Goal: Information Seeking & Learning: Learn about a topic

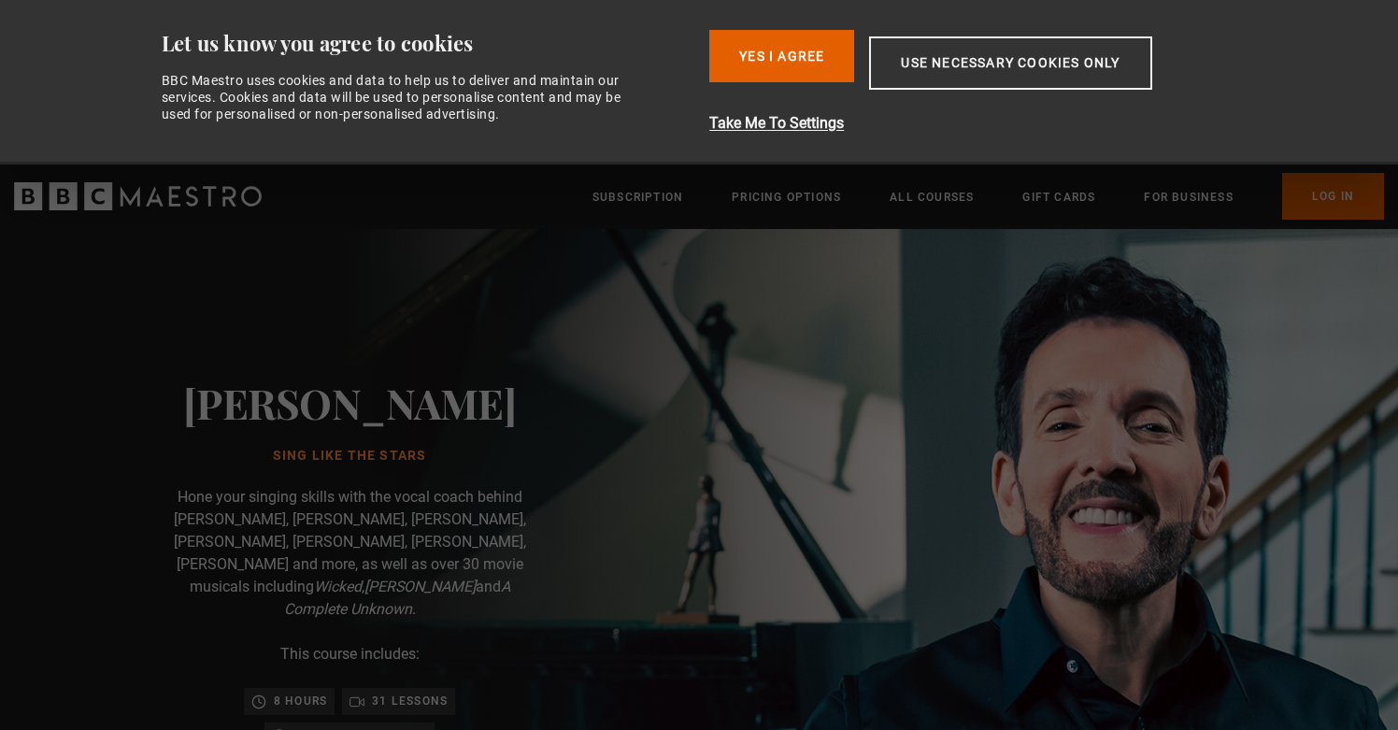
scroll to position [0, 490]
click at [816, 61] on button "Yes I Agree" at bounding box center [781, 56] width 145 height 52
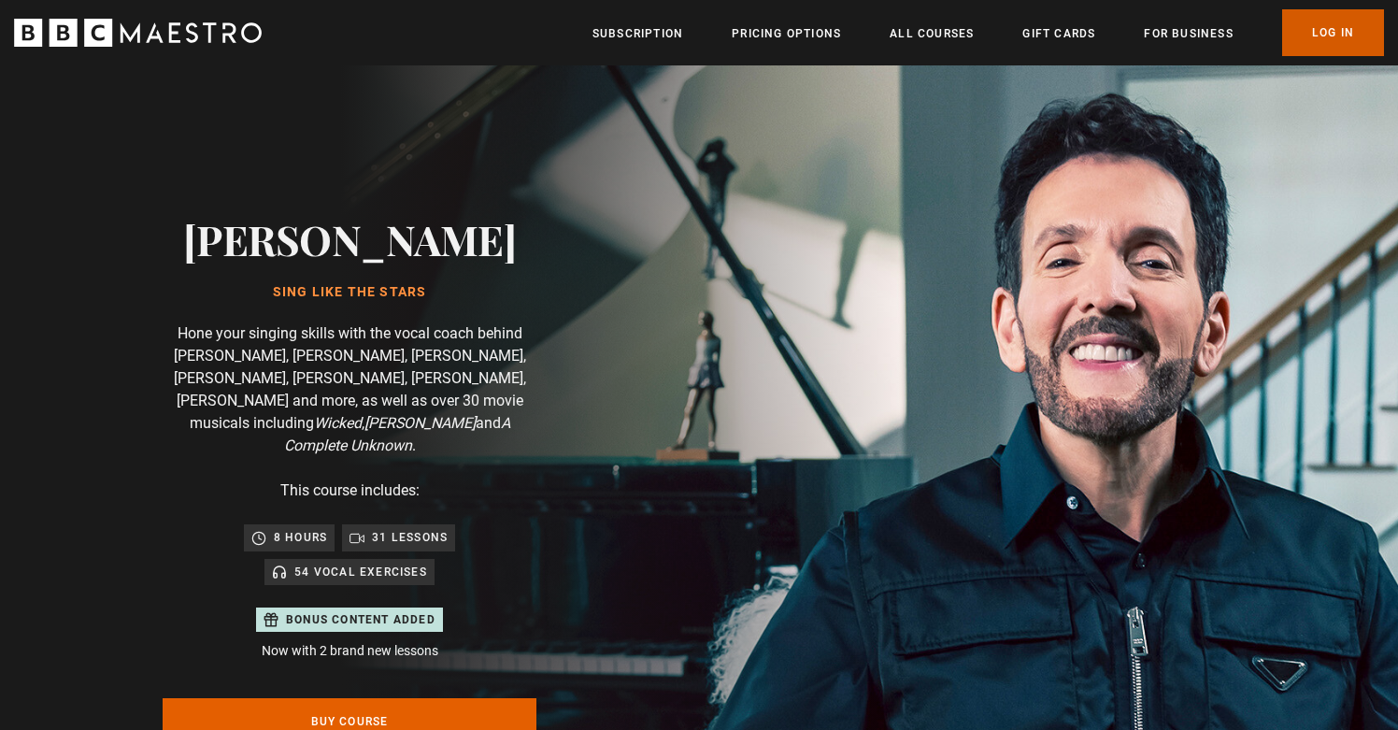
click at [1347, 29] on link "Log In" at bounding box center [1333, 32] width 102 height 47
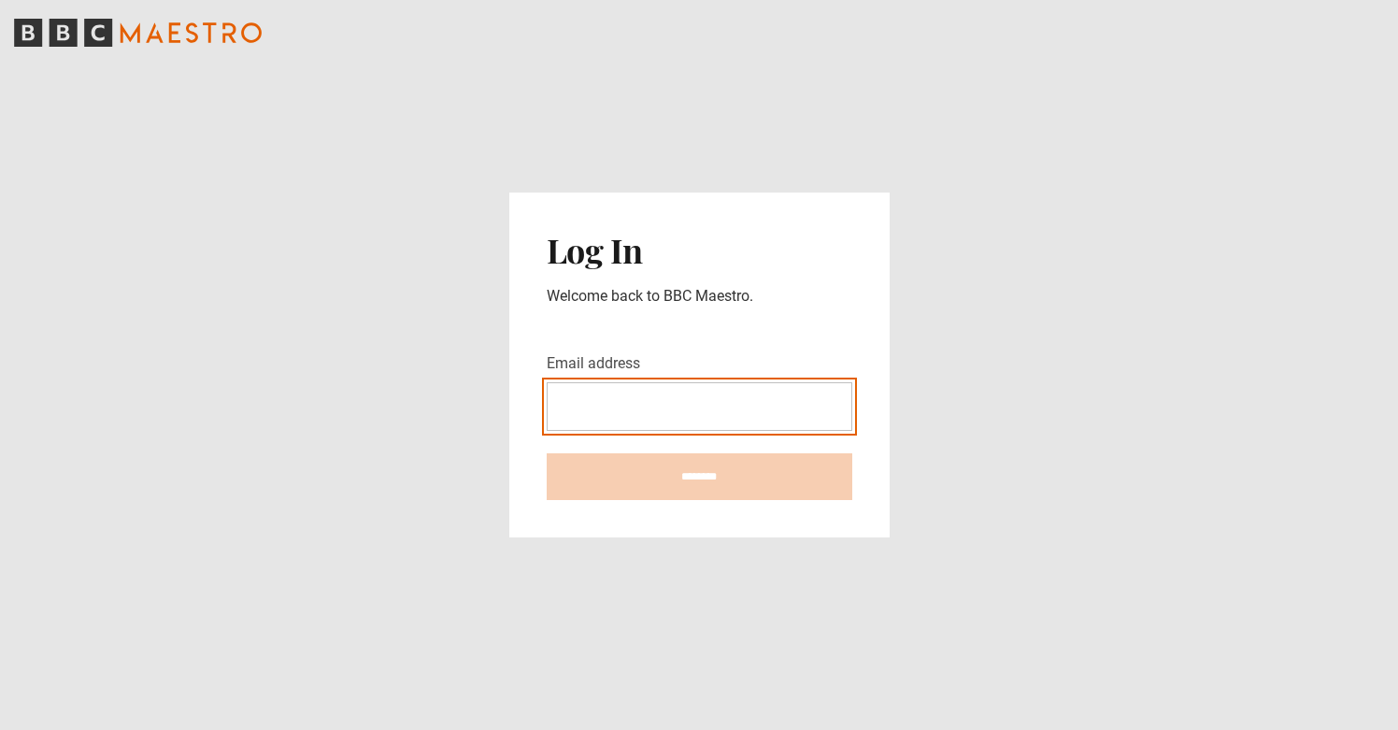
type input "**********"
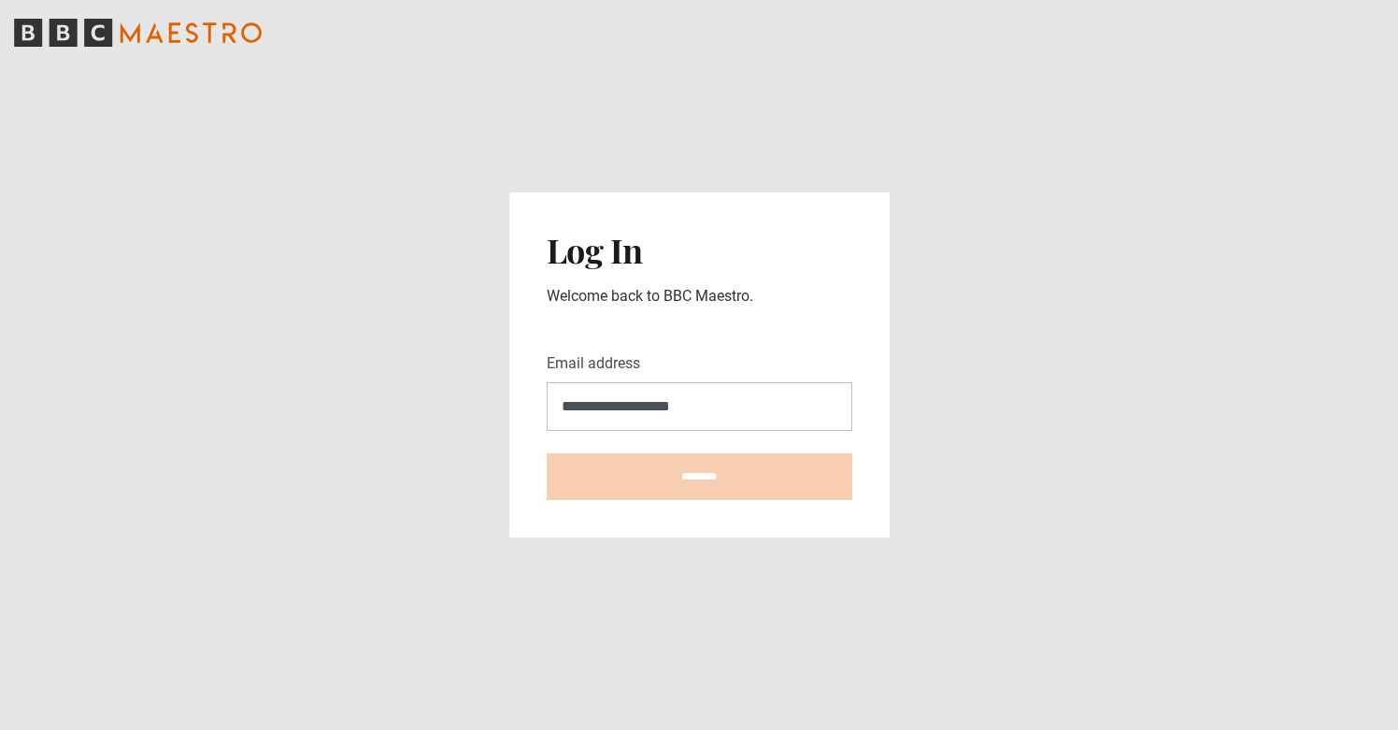
click at [699, 476] on input "********" at bounding box center [700, 476] width 306 height 47
type input "**********"
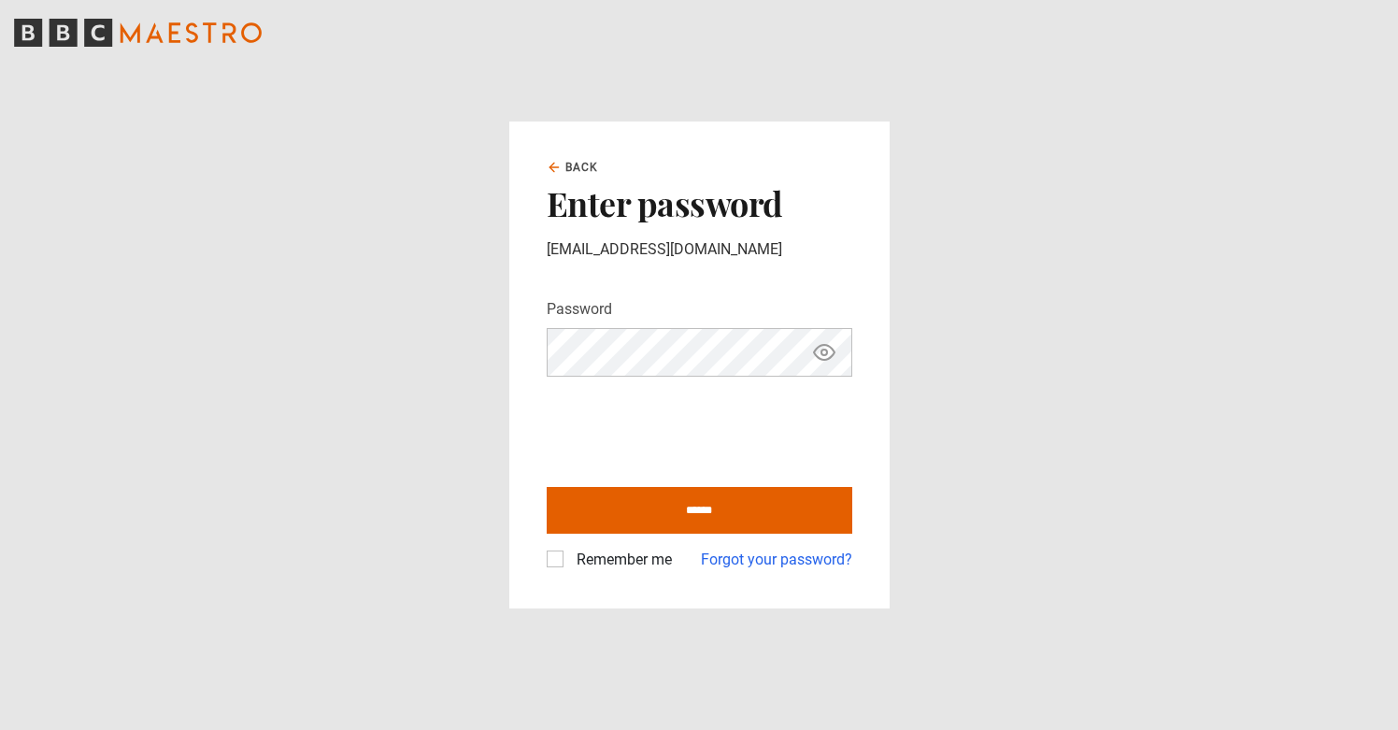
click at [551, 568] on div "Remember me" at bounding box center [609, 559] width 125 height 22
click at [569, 559] on label "Remember me" at bounding box center [620, 559] width 103 height 22
click at [639, 505] on input "******" at bounding box center [700, 510] width 306 height 47
type input "**********"
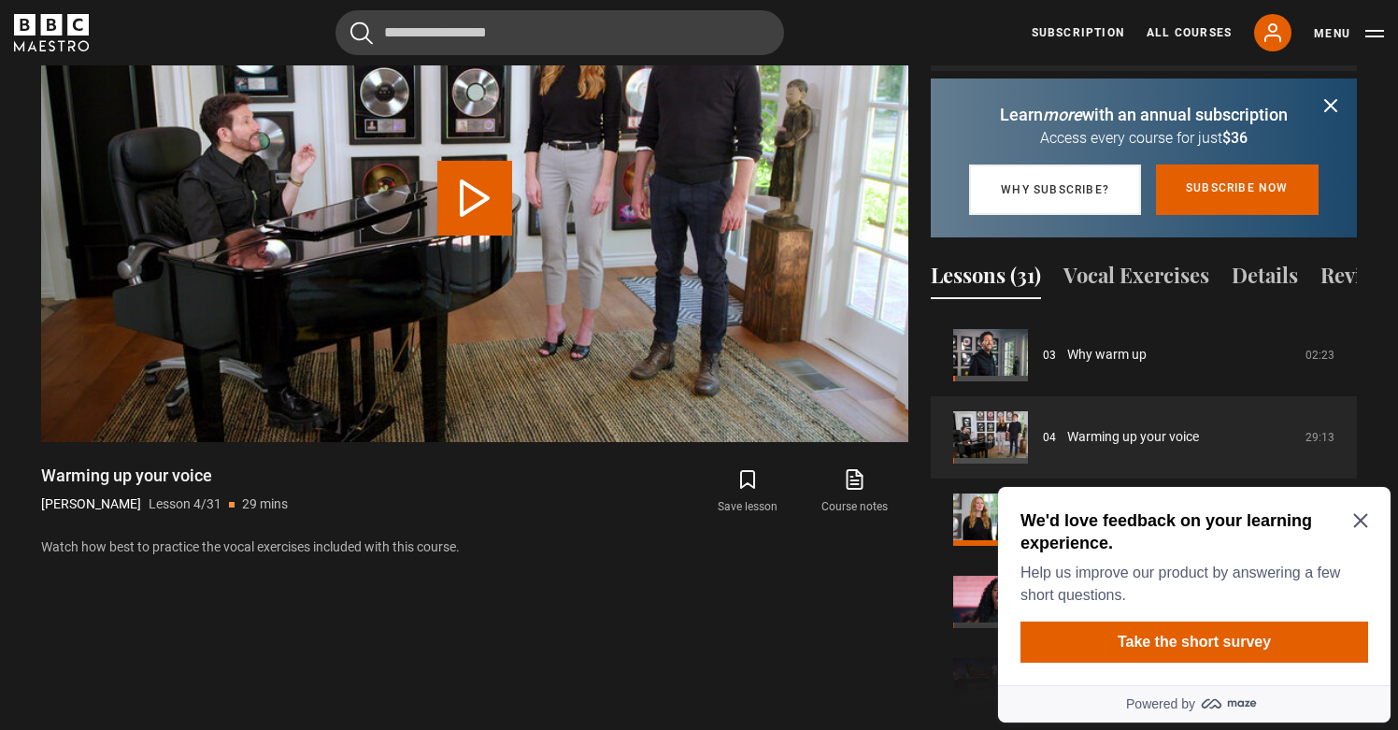
scroll to position [1058, 0]
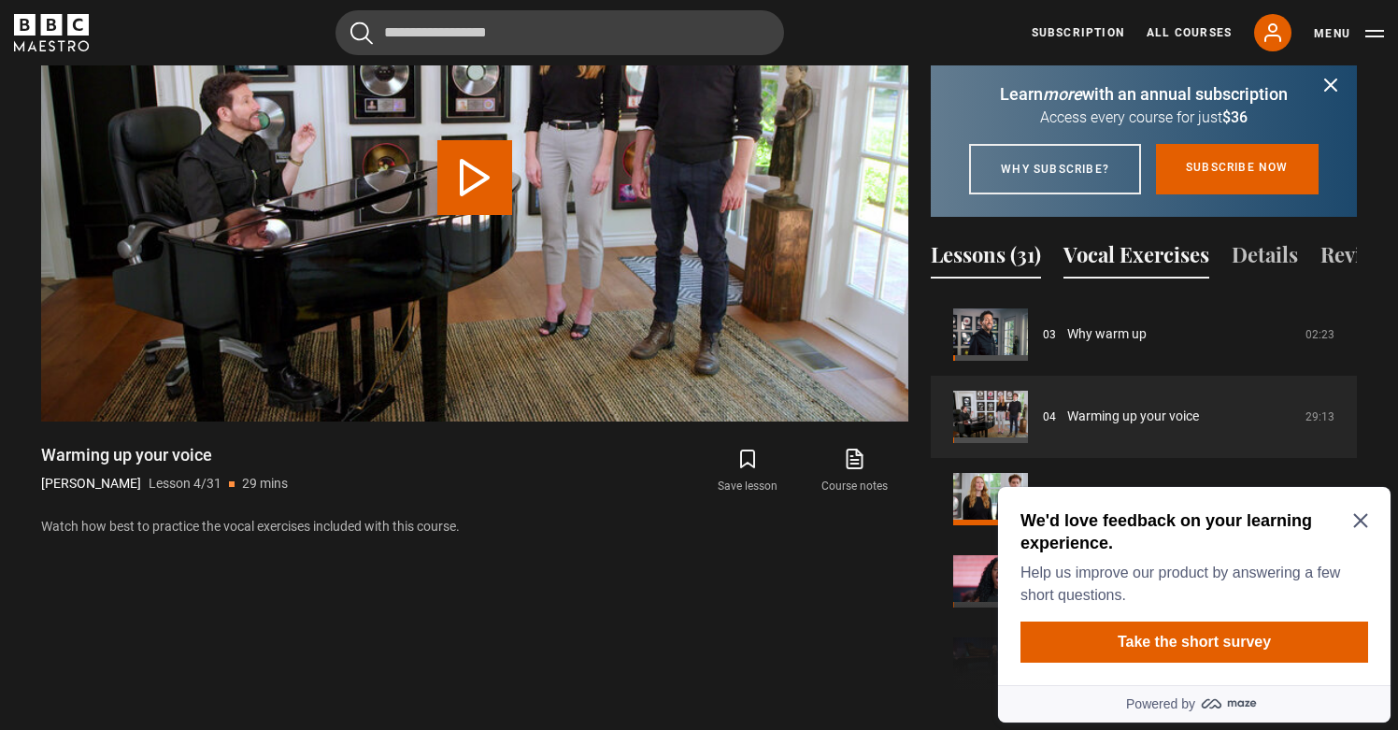
click at [1124, 268] on button "Vocal Exercises" at bounding box center [1136, 258] width 146 height 39
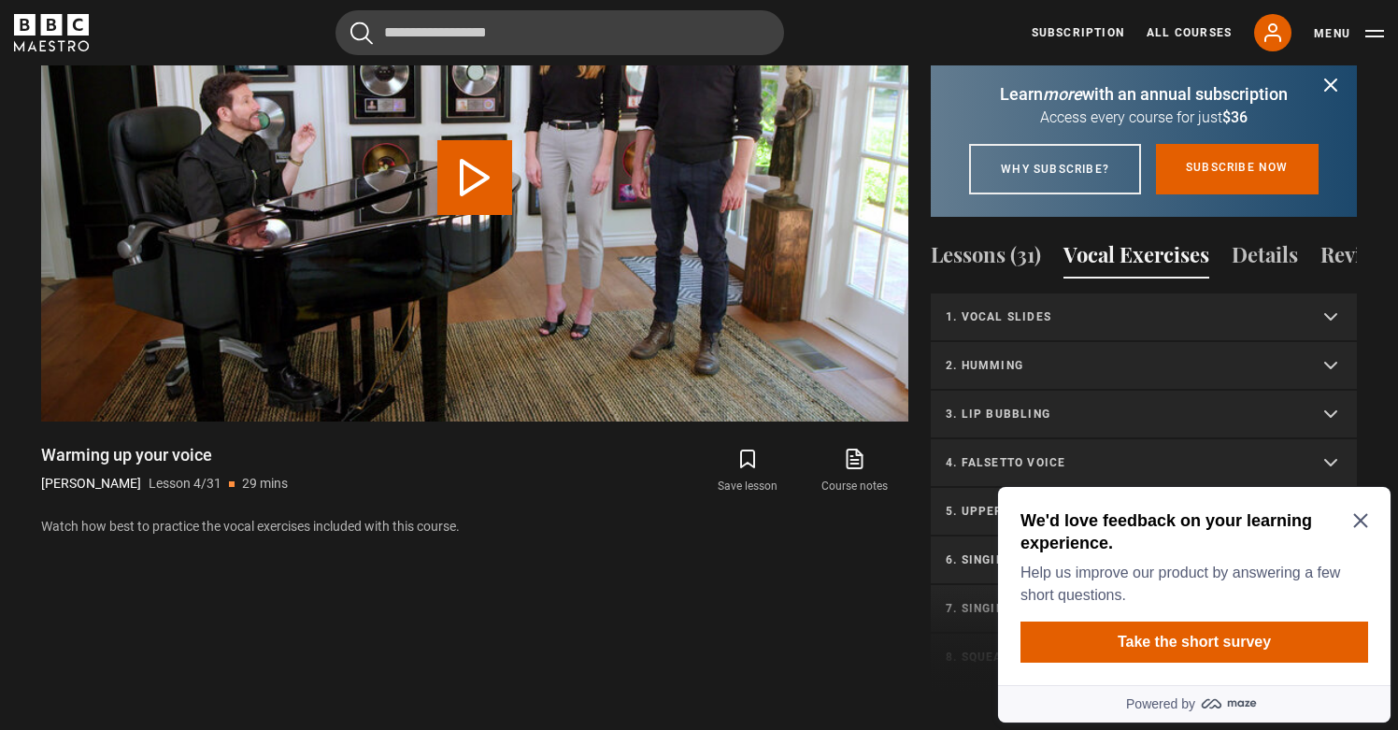
click at [1365, 514] on icon "Close Maze Prompt" at bounding box center [1360, 520] width 15 height 15
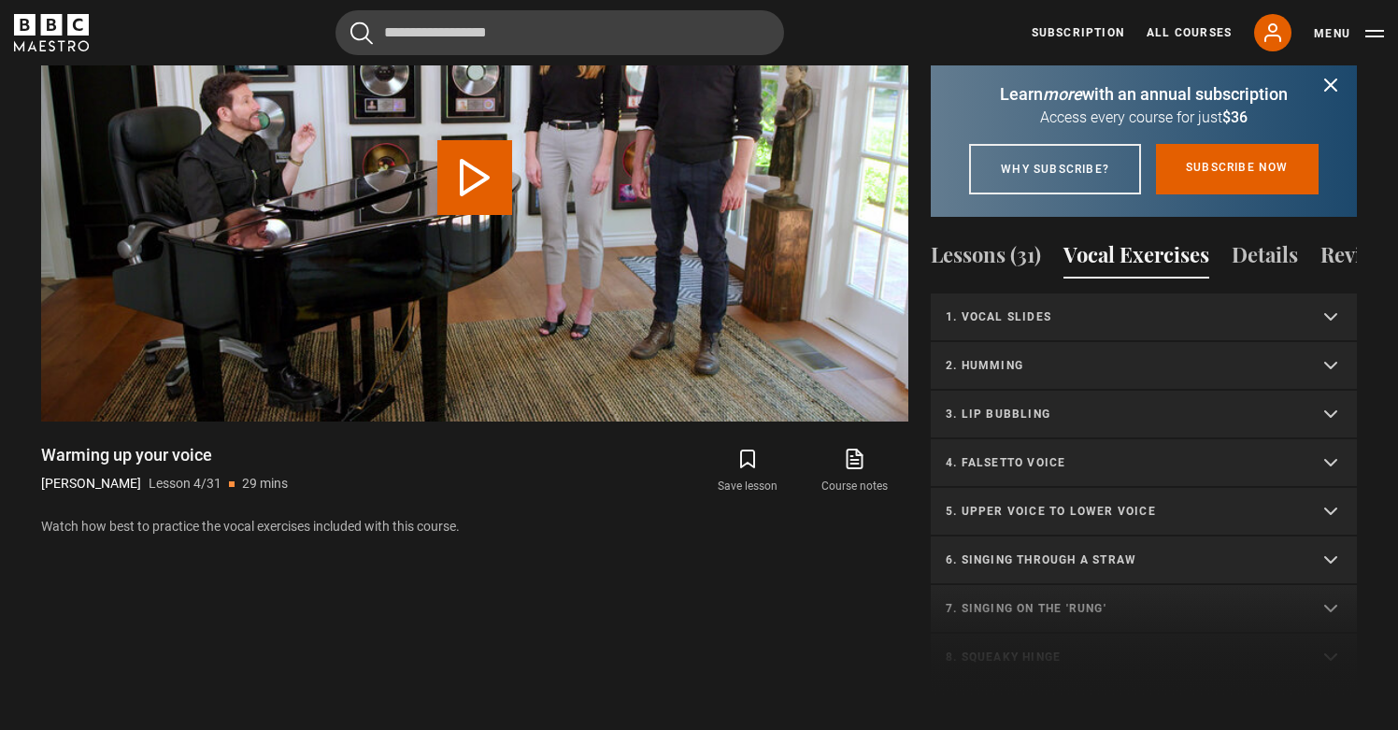
click at [1208, 418] on p "3. Lip bubbling" at bounding box center [1121, 413] width 351 height 17
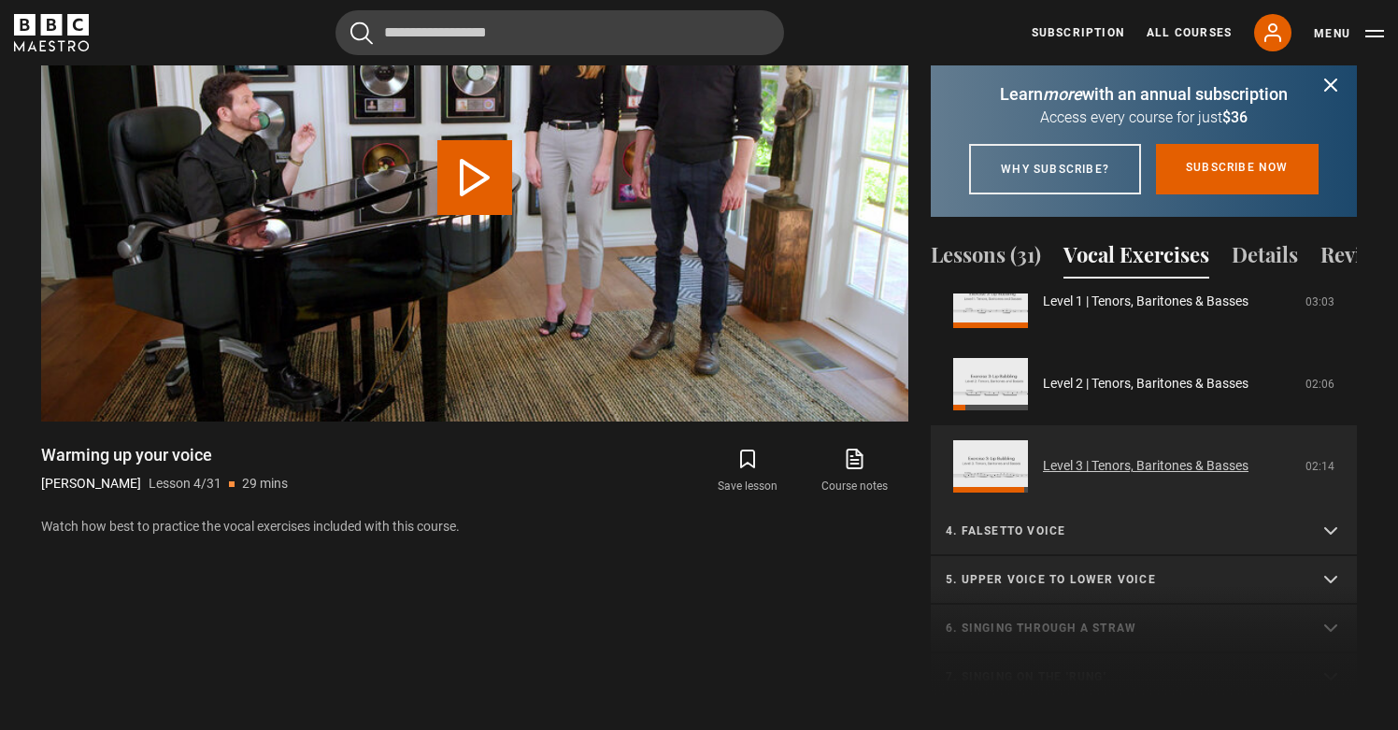
scroll to position [436, 0]
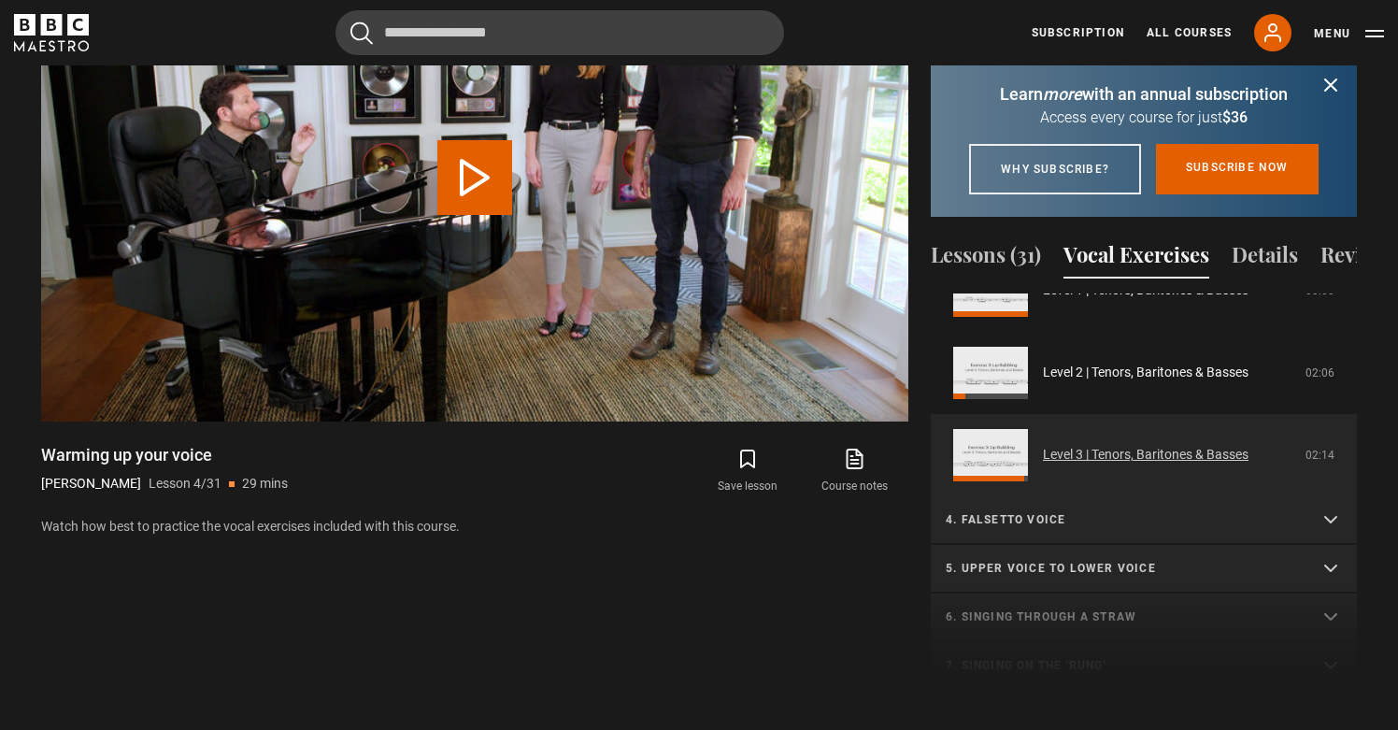
click at [1043, 445] on link "Level 3 | Tenors, Baritones & Basses" at bounding box center [1146, 455] width 206 height 20
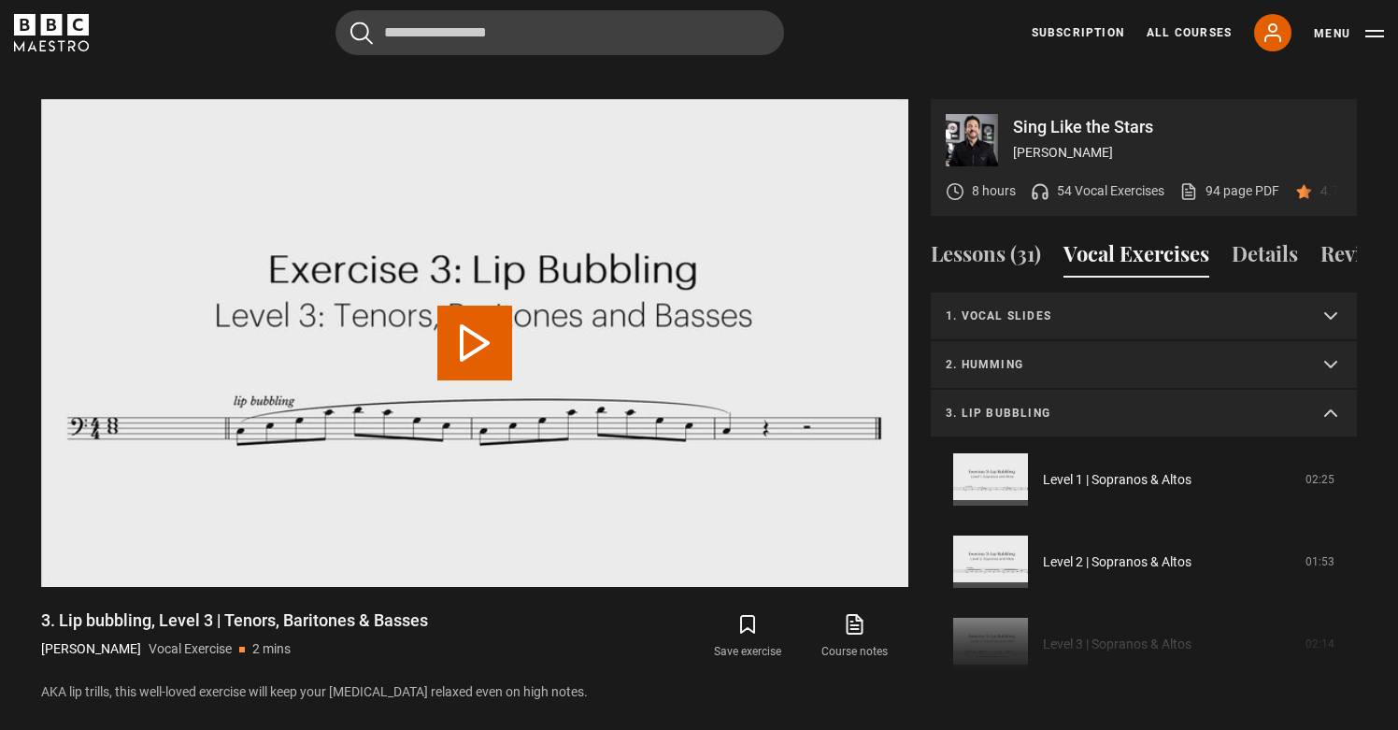
scroll to position [475, 0]
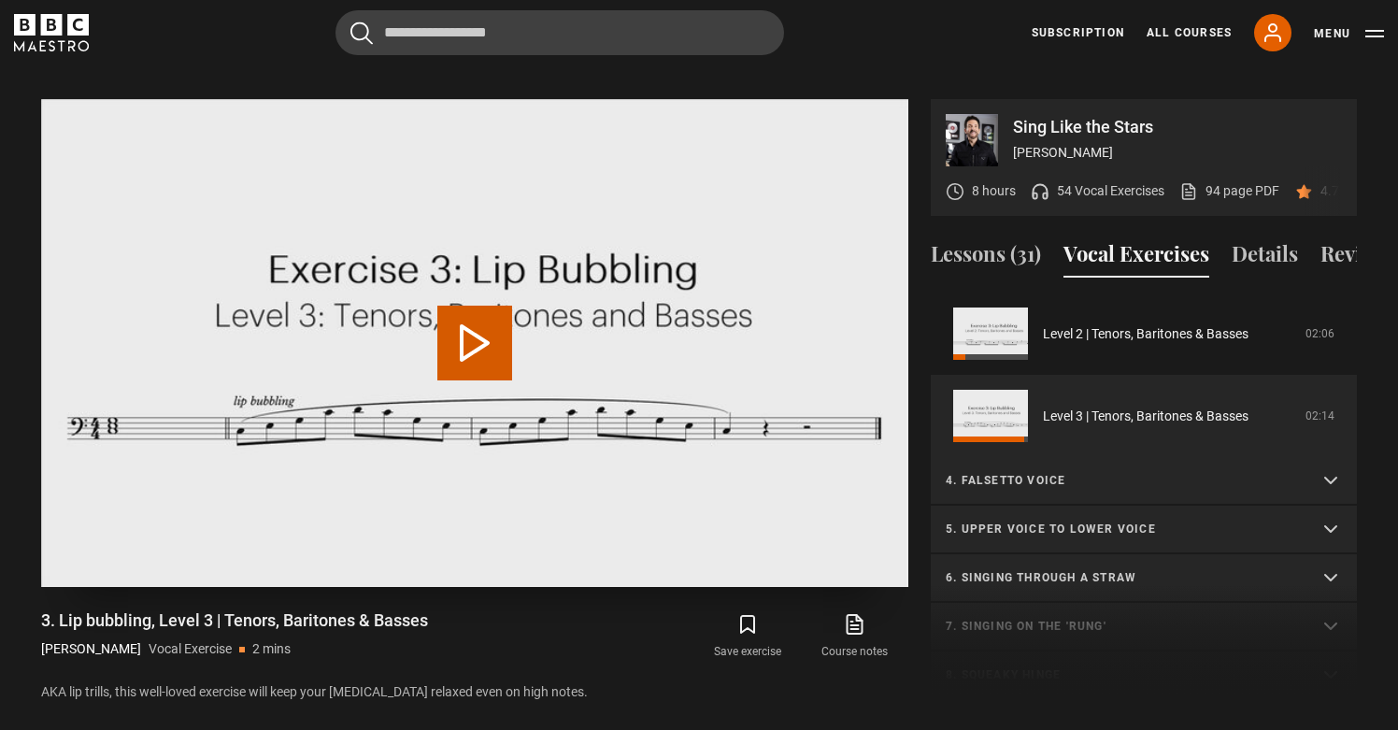
click at [473, 306] on button "Play Video" at bounding box center [474, 343] width 75 height 75
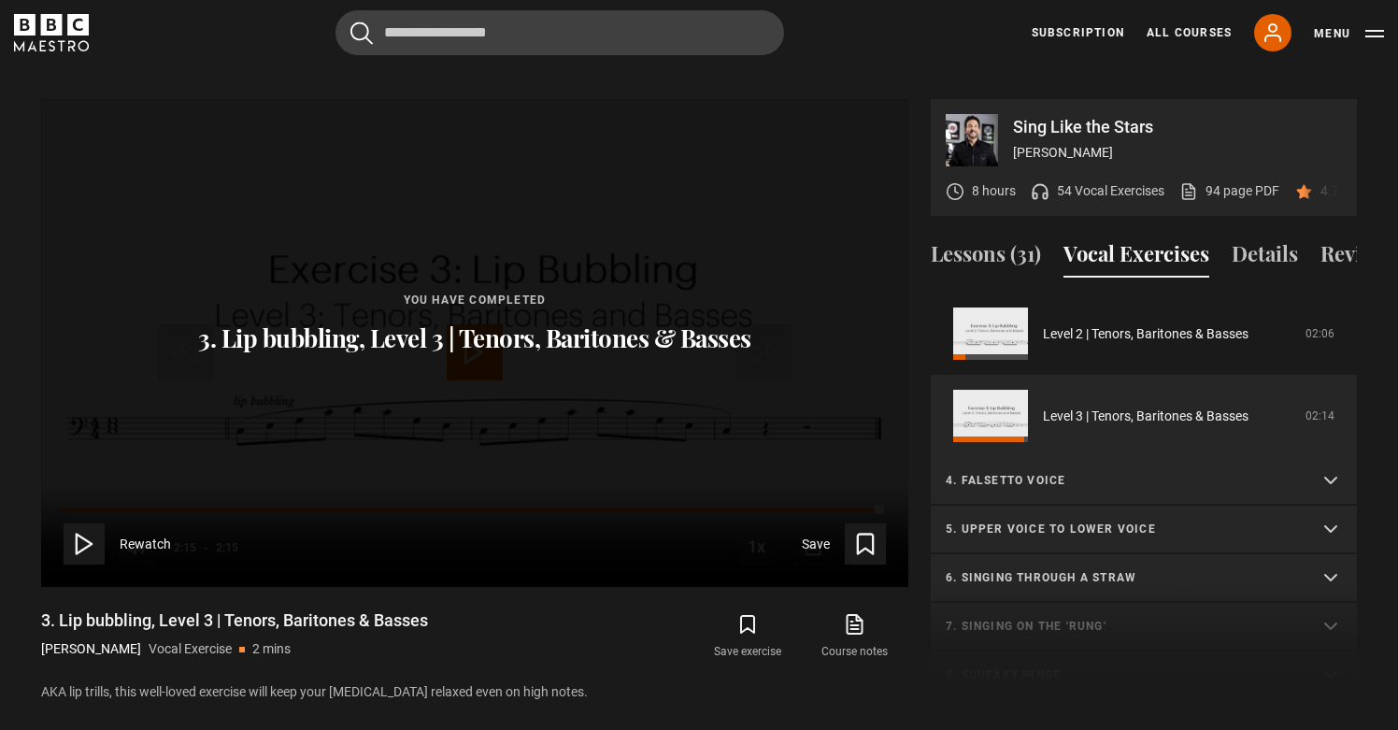
click at [1030, 472] on p "4. Falsetto voice" at bounding box center [1121, 480] width 351 height 17
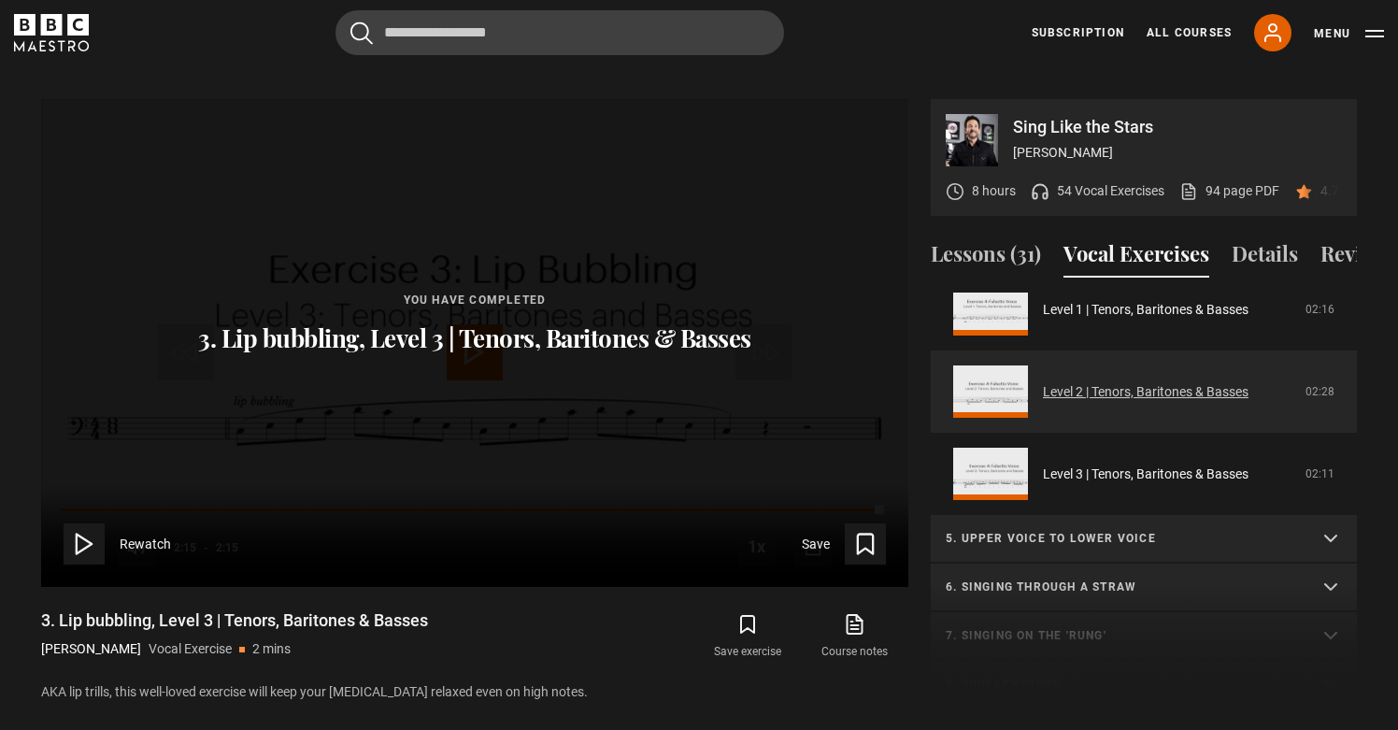
scroll to position [968, 0]
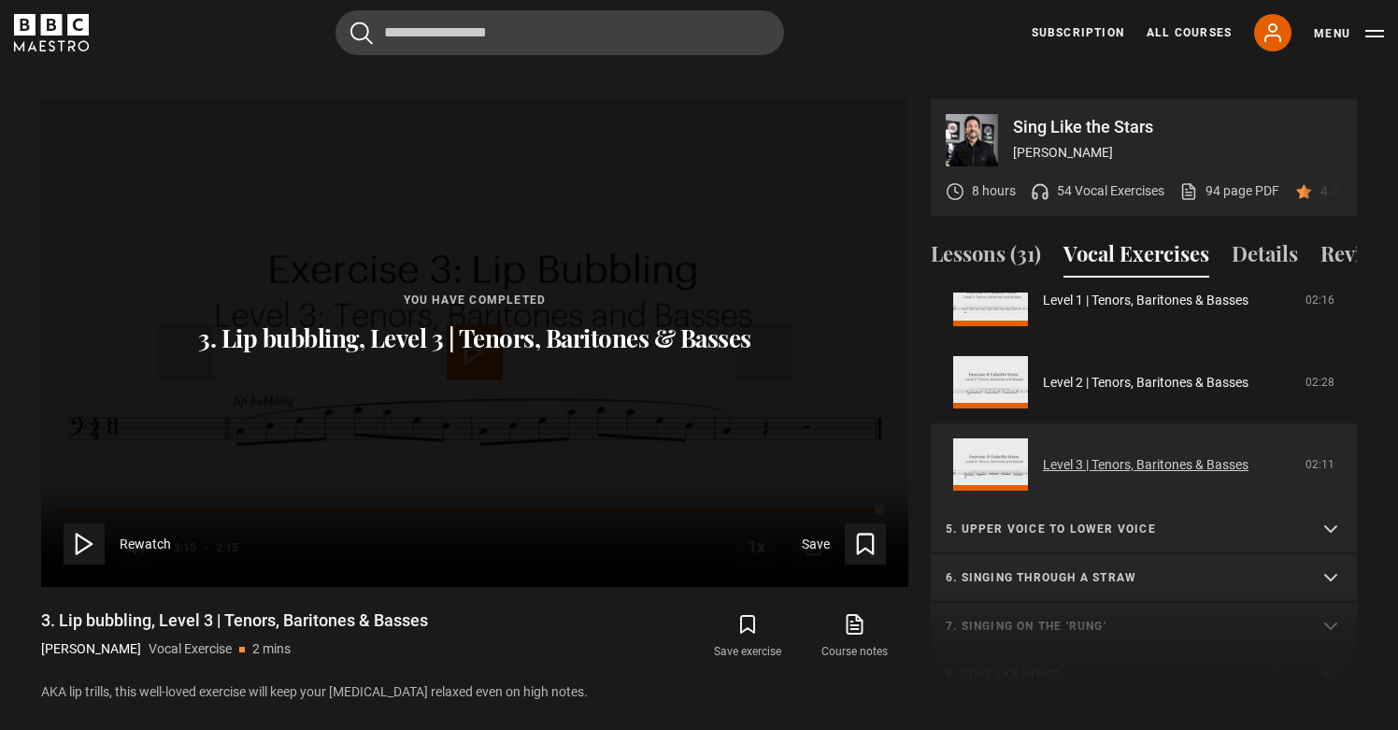
click at [1043, 455] on link "Level 3 | Tenors, Baritones & Basses" at bounding box center [1146, 465] width 206 height 20
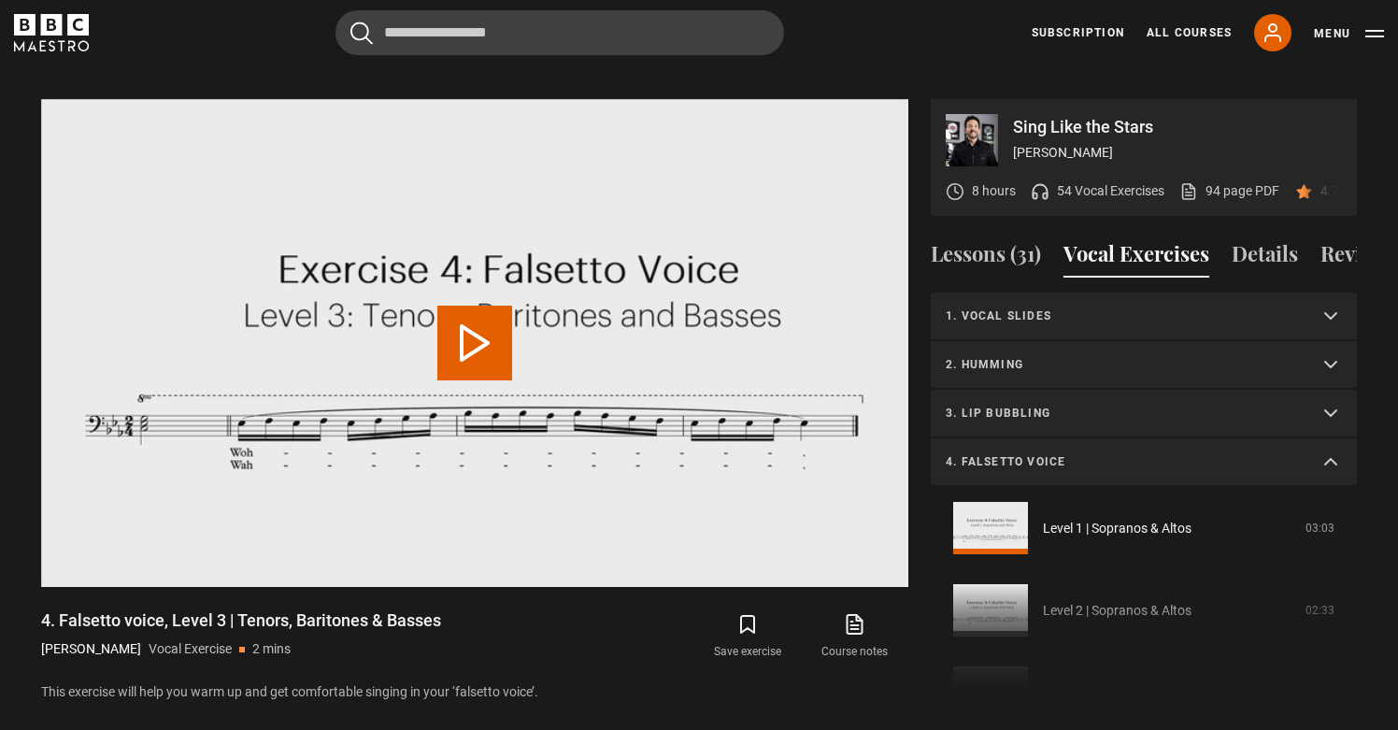
scroll to position [523, 0]
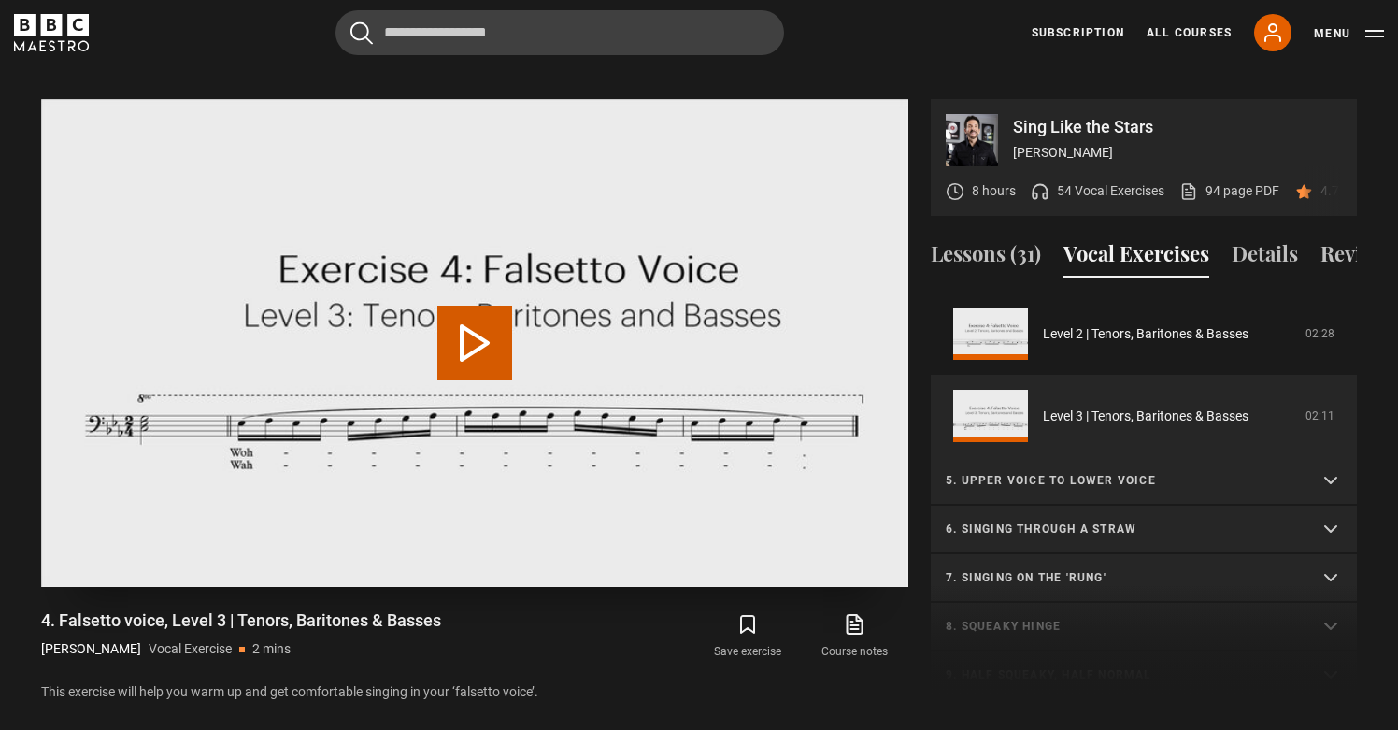
click at [485, 311] on button "Play Video" at bounding box center [474, 343] width 75 height 75
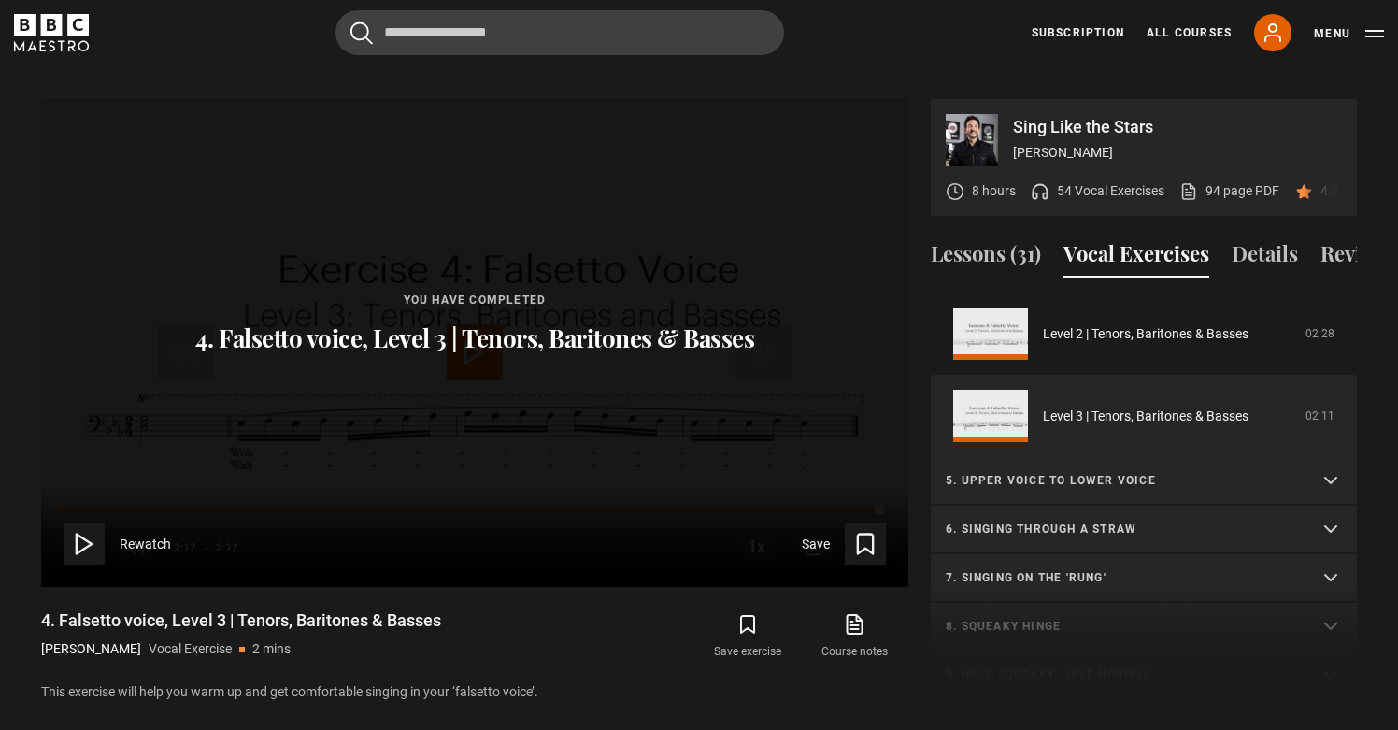
click at [1071, 472] on p "5. Upper voice to lower voice" at bounding box center [1121, 480] width 351 height 17
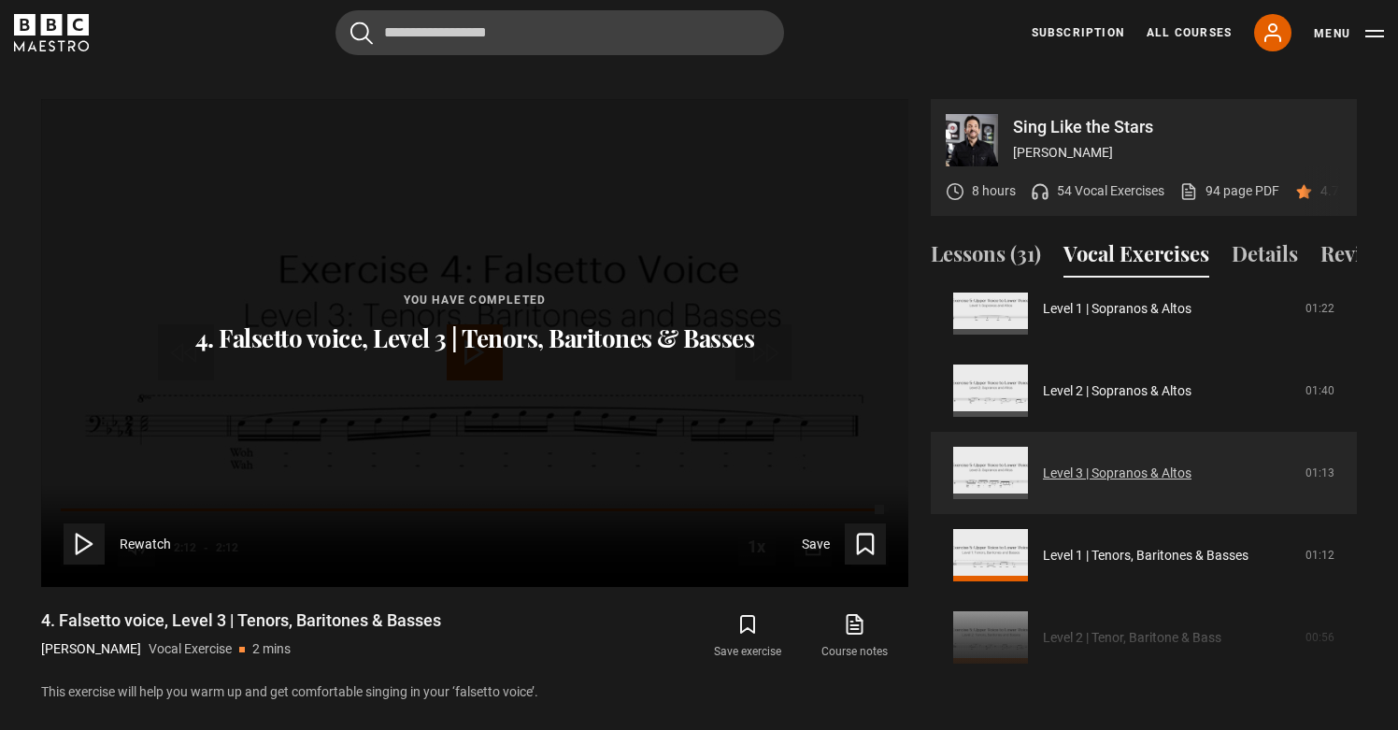
scroll to position [782, 0]
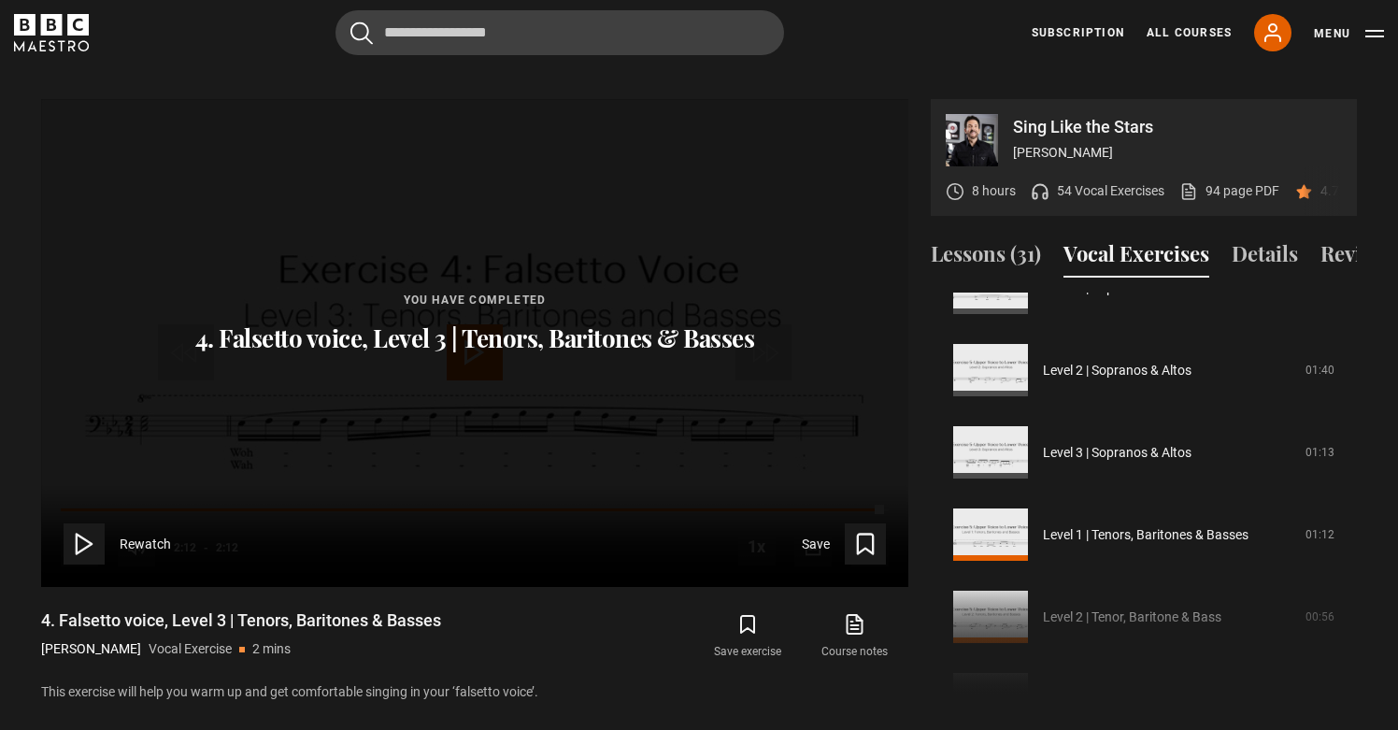
click at [1003, 589] on div "1. Vocal slides Level 1 | All Voices 04:23 Level 2 | All Voices 06:30 Level 3 |…" at bounding box center [1144, 494] width 426 height 404
click at [999, 582] on div "1. Vocal slides Level 1 | All Voices 04:23 Level 2 | All Voices 06:30 Level 3 |…" at bounding box center [1144, 494] width 426 height 404
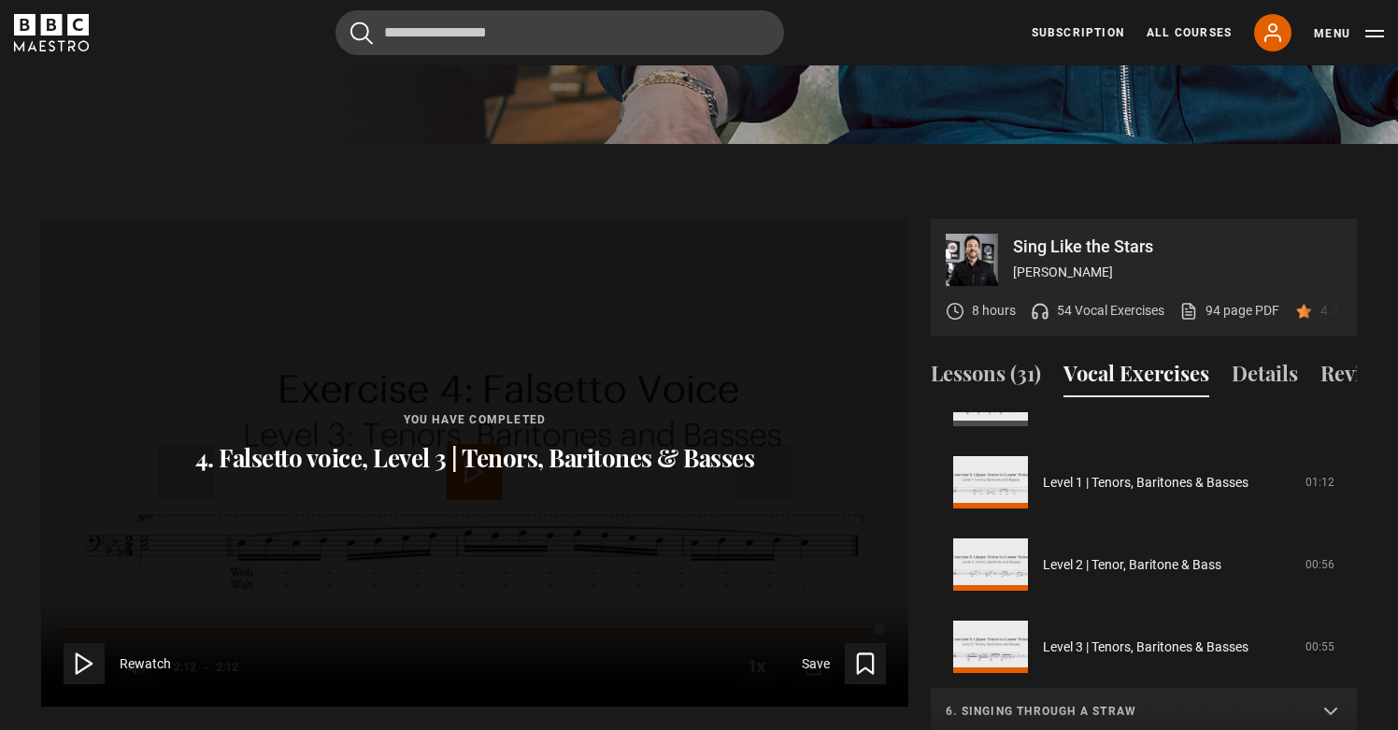
scroll to position [980, 0]
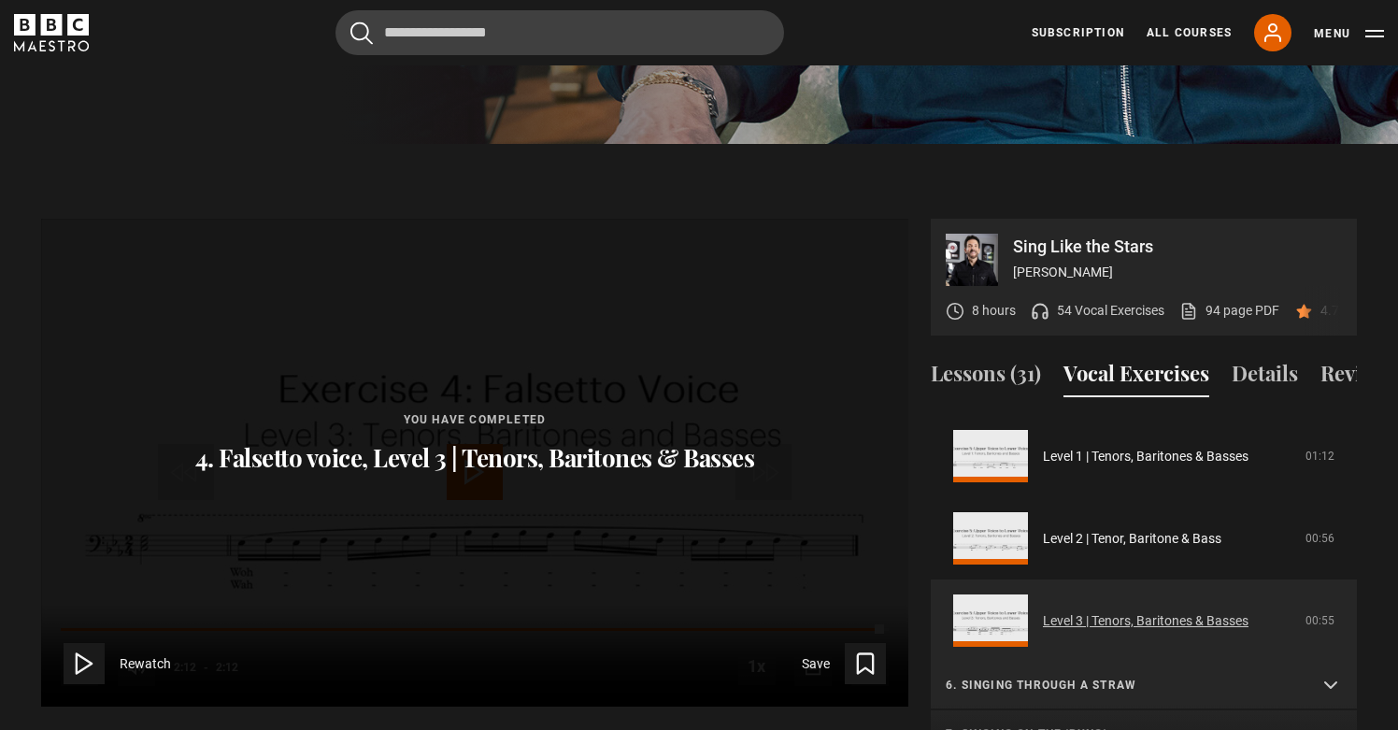
click at [1043, 611] on link "Level 3 | Tenors, Baritones & Basses" at bounding box center [1146, 621] width 206 height 20
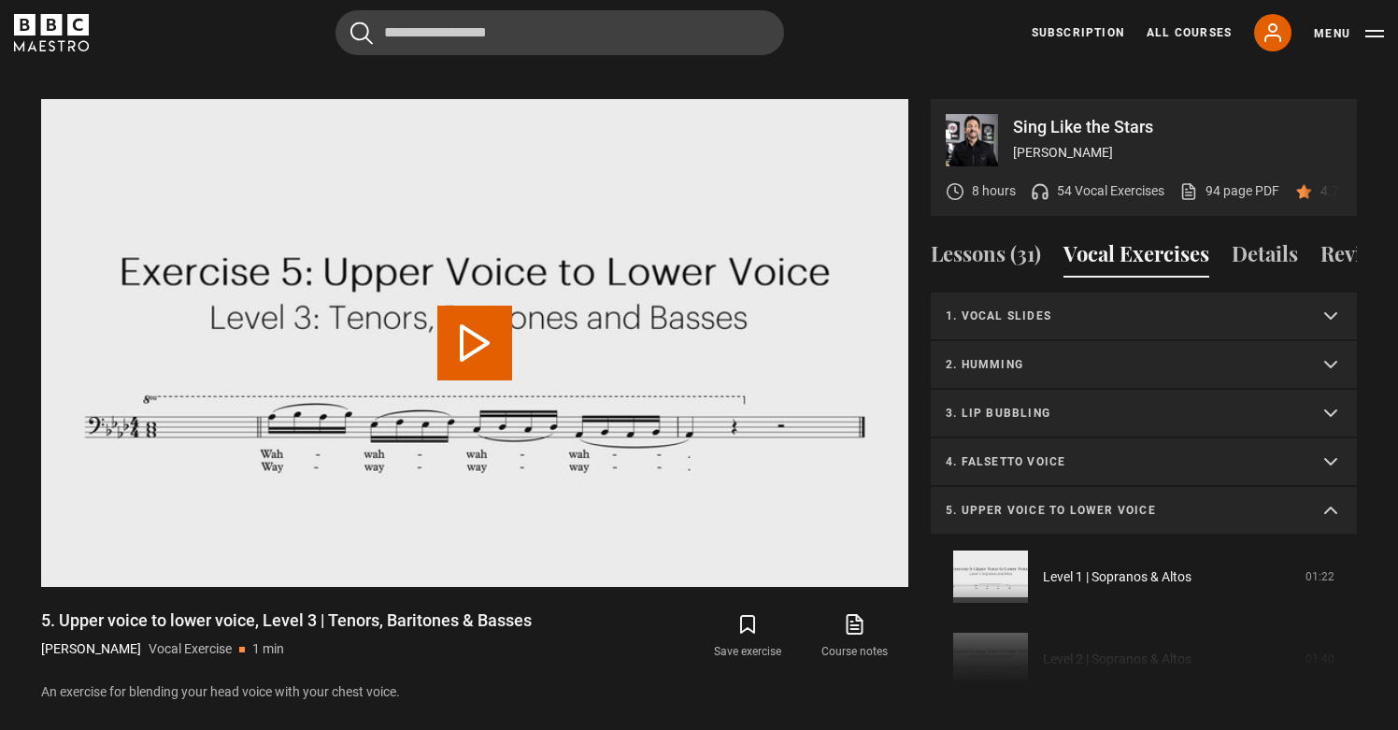
scroll to position [572, 0]
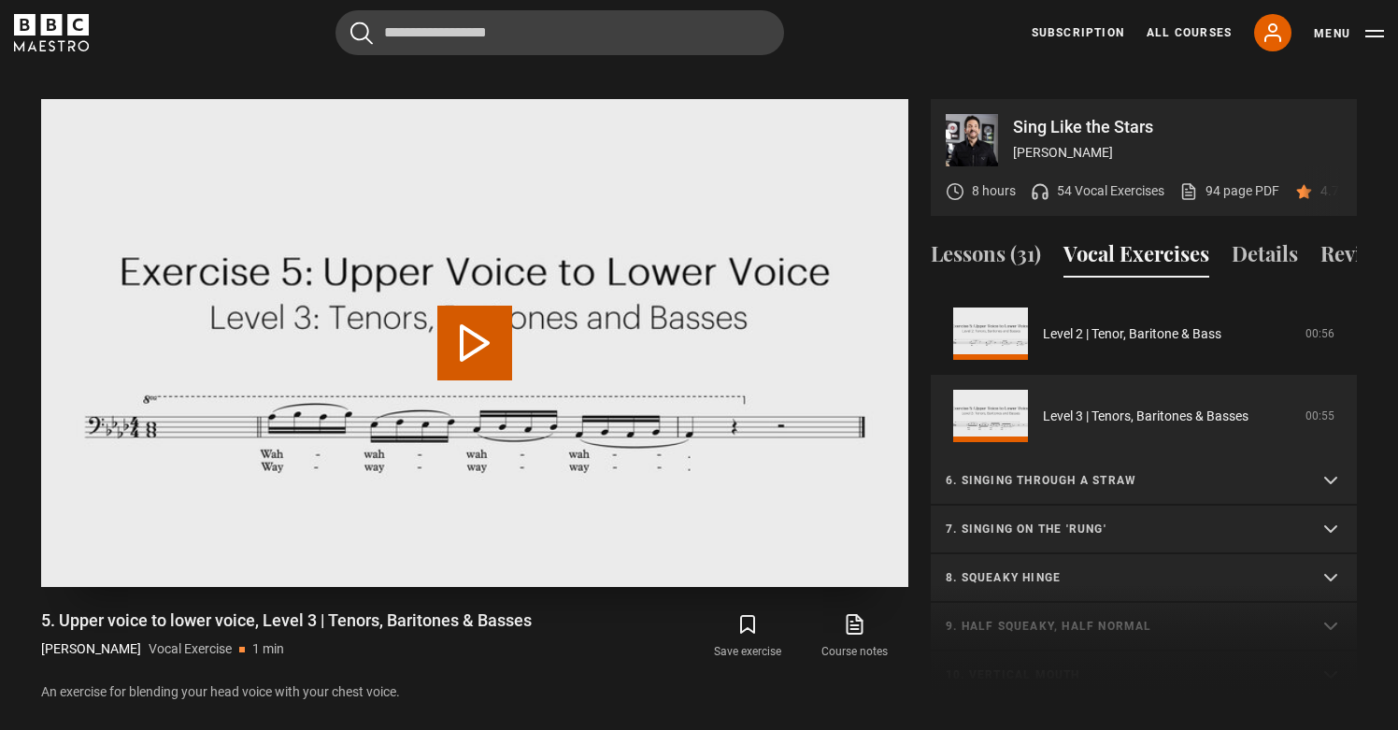
click at [503, 306] on button "Play Video" at bounding box center [474, 343] width 75 height 75
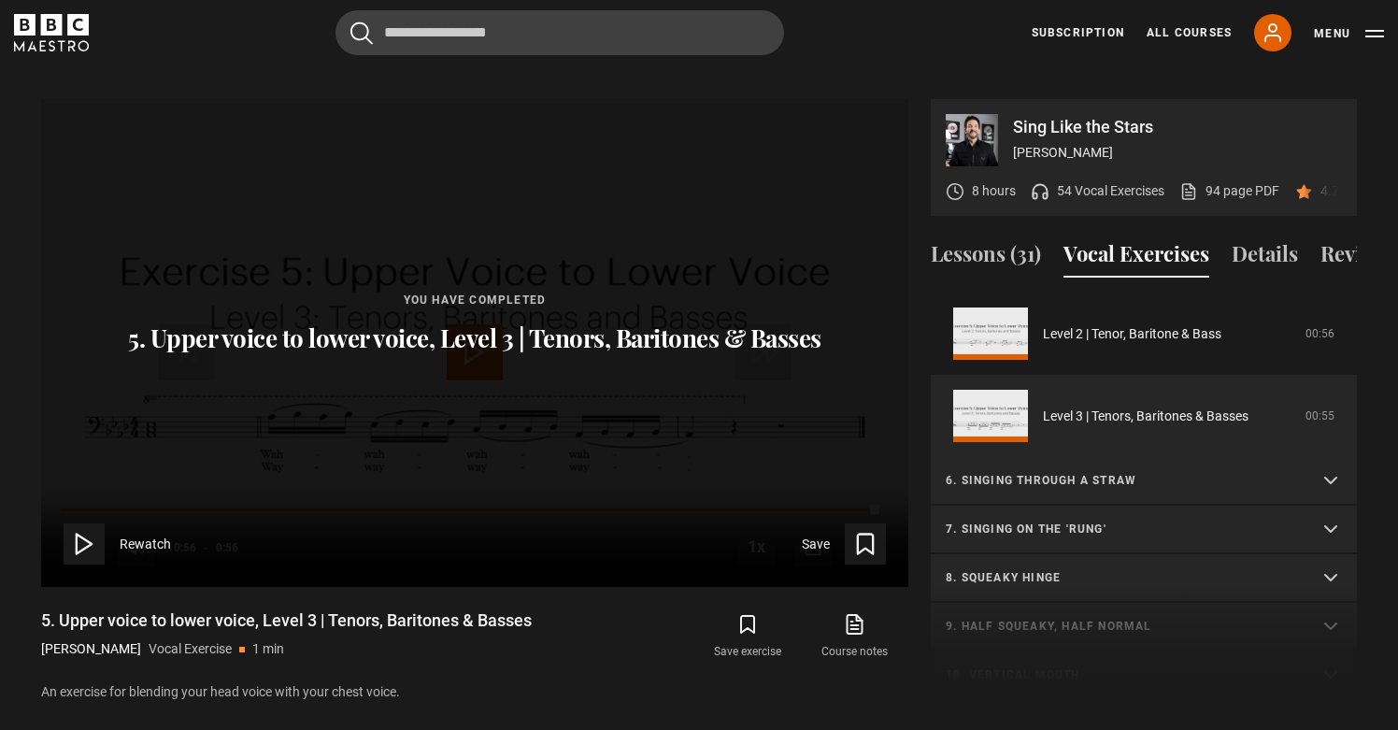
click at [1088, 520] on p "7. Singing on the 'rung'" at bounding box center [1121, 528] width 351 height 17
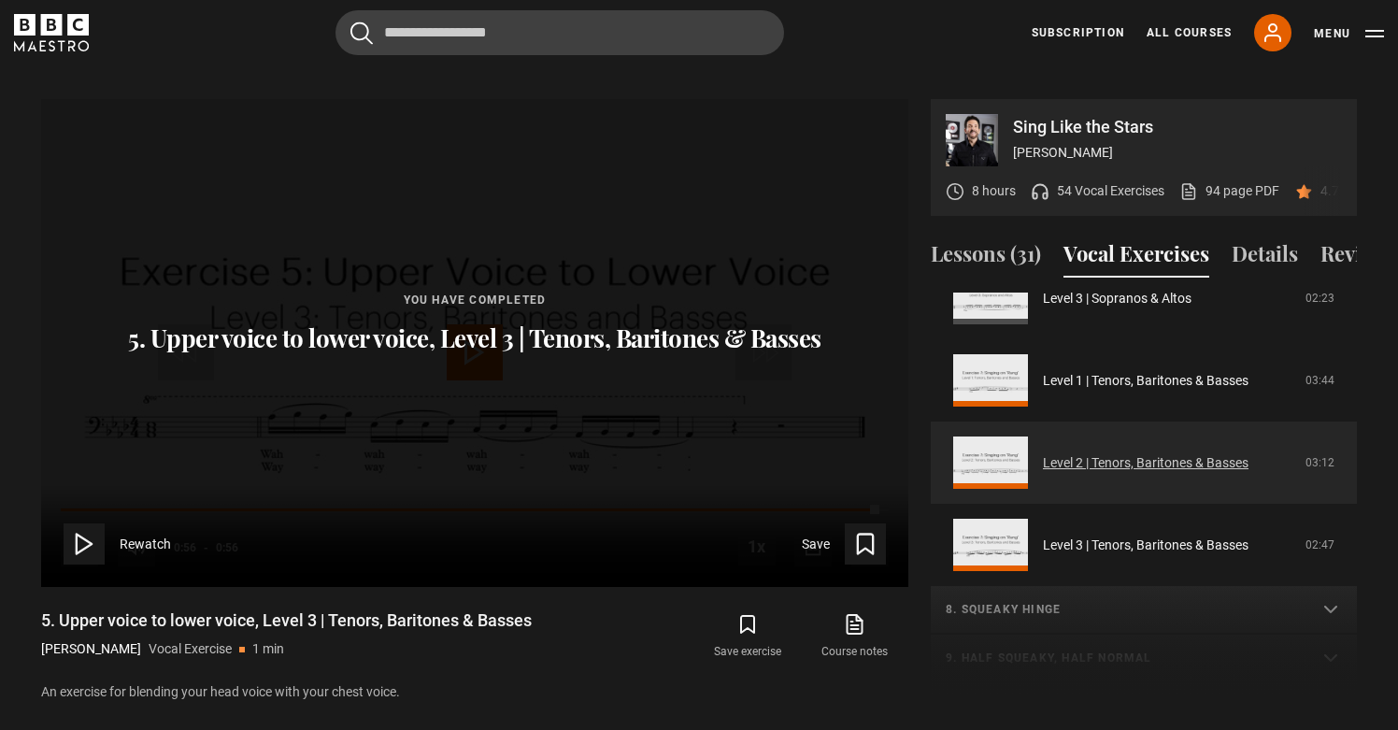
scroll to position [1062, 0]
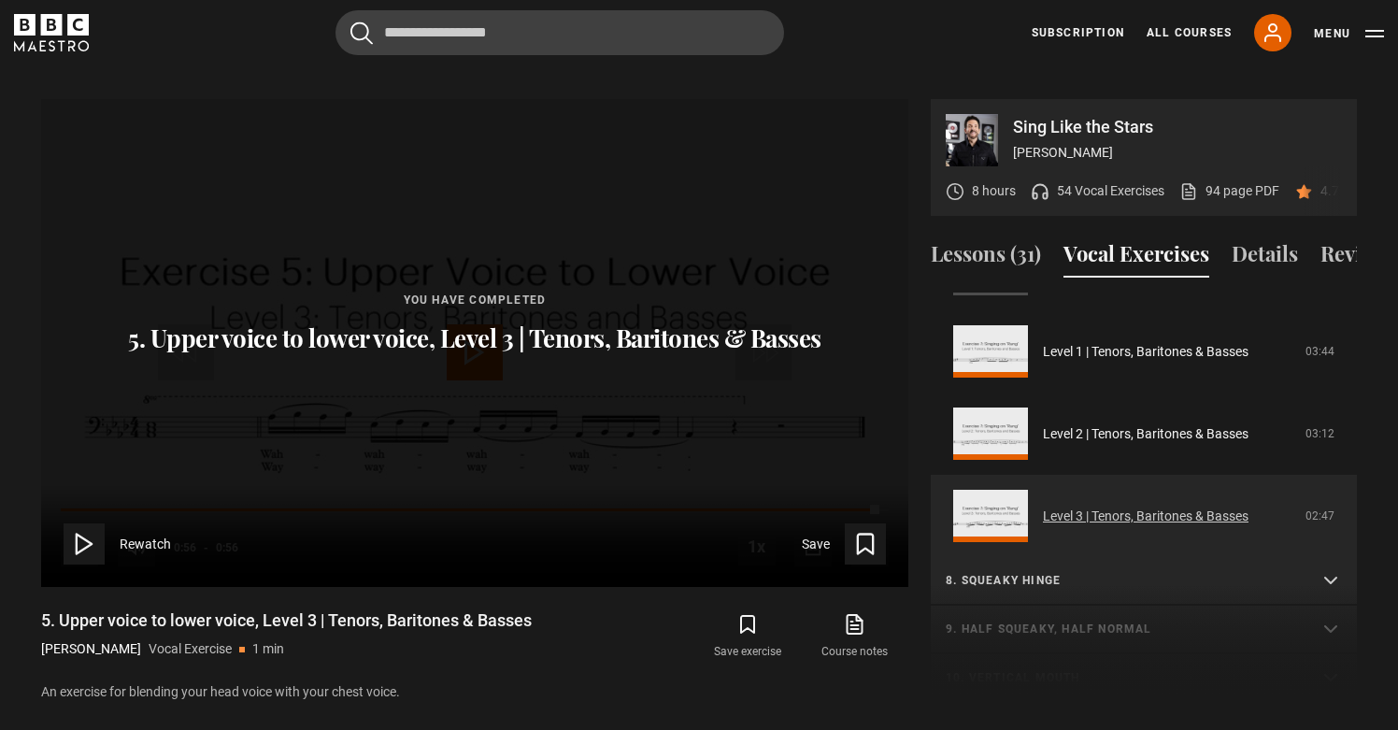
click at [1043, 506] on link "Level 3 | Tenors, Baritones & Basses" at bounding box center [1146, 516] width 206 height 20
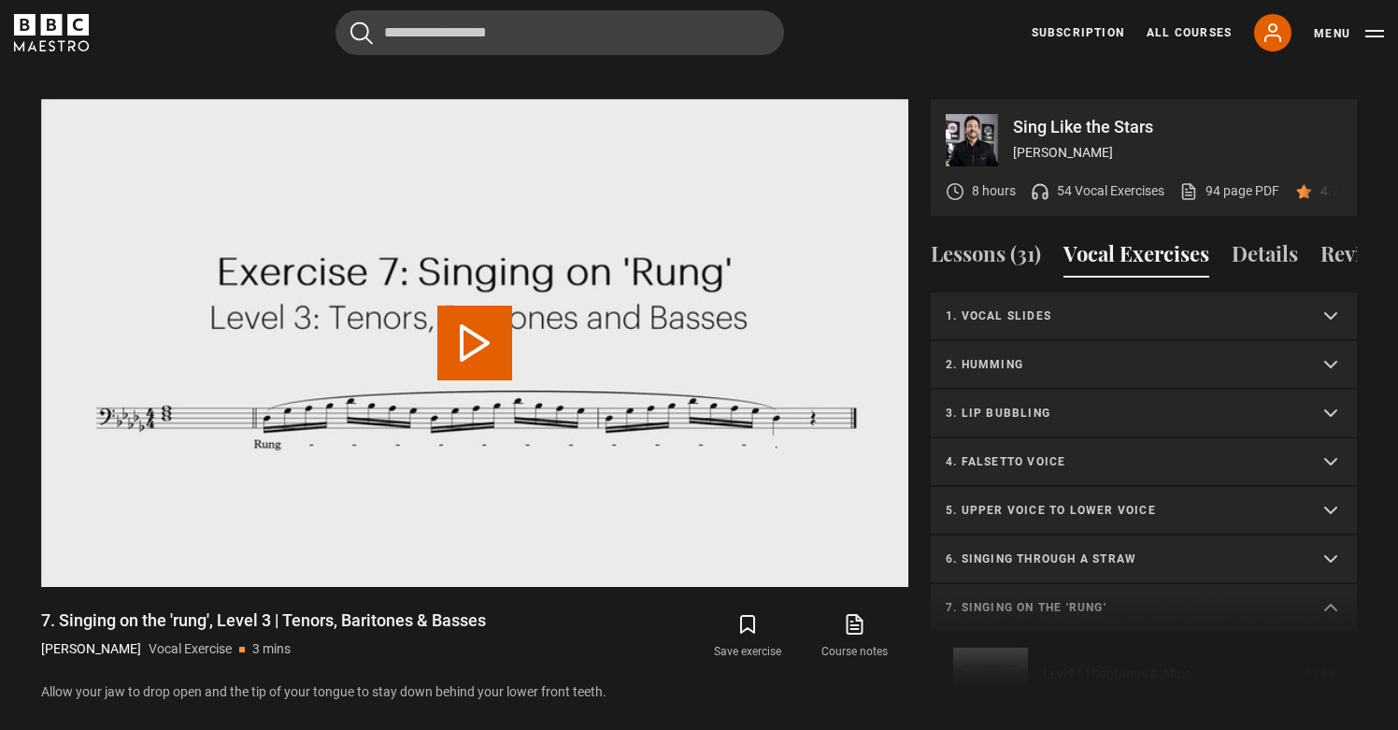
scroll to position [669, 0]
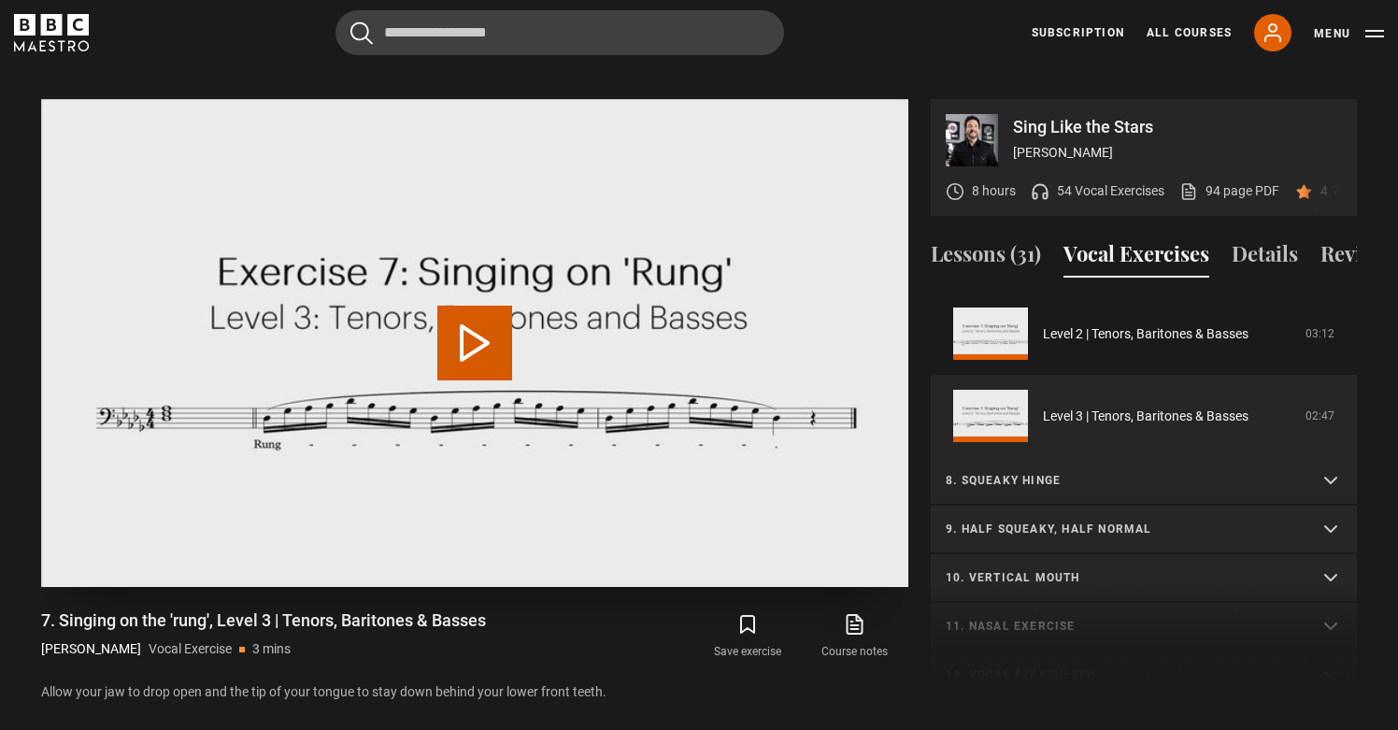
click at [478, 306] on button "Play Video" at bounding box center [474, 343] width 75 height 75
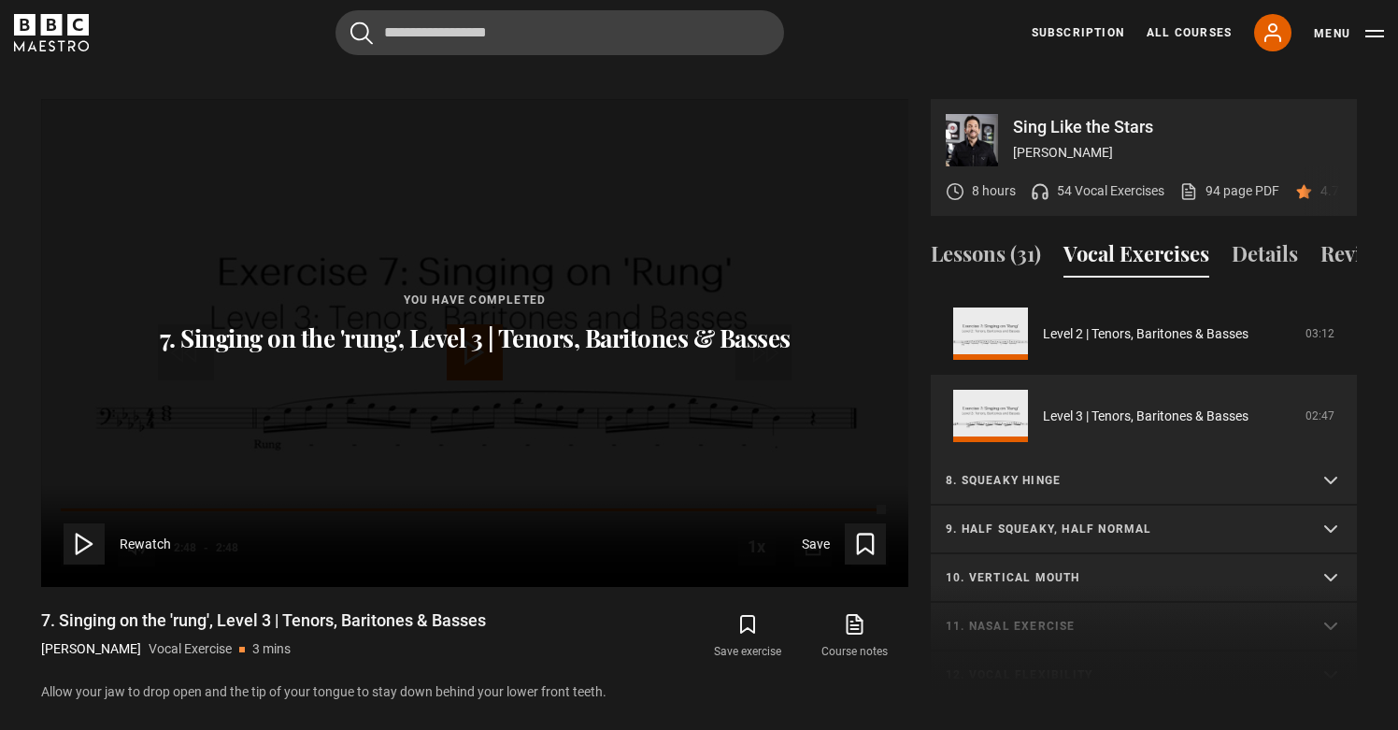
click at [1141, 457] on summary "8. Squeaky hinge" at bounding box center [1144, 481] width 426 height 49
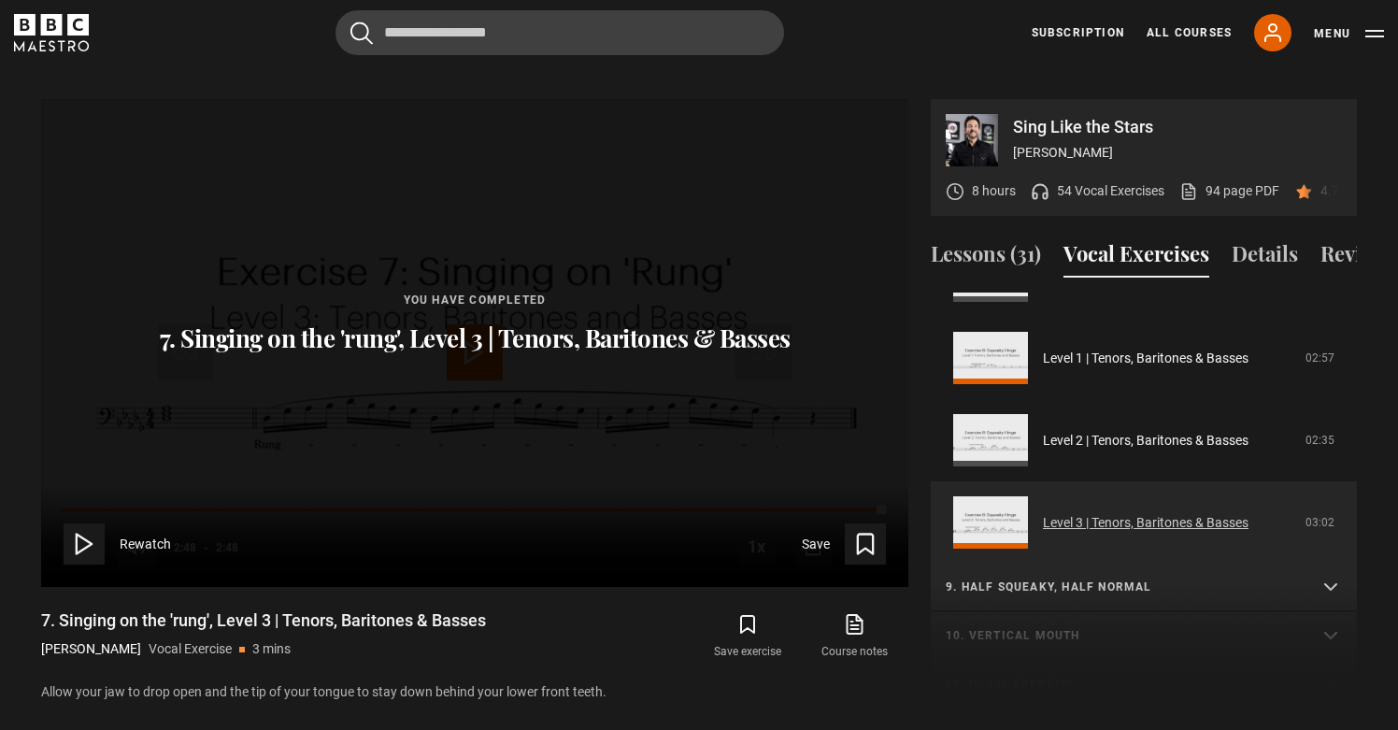
scroll to position [1110, 0]
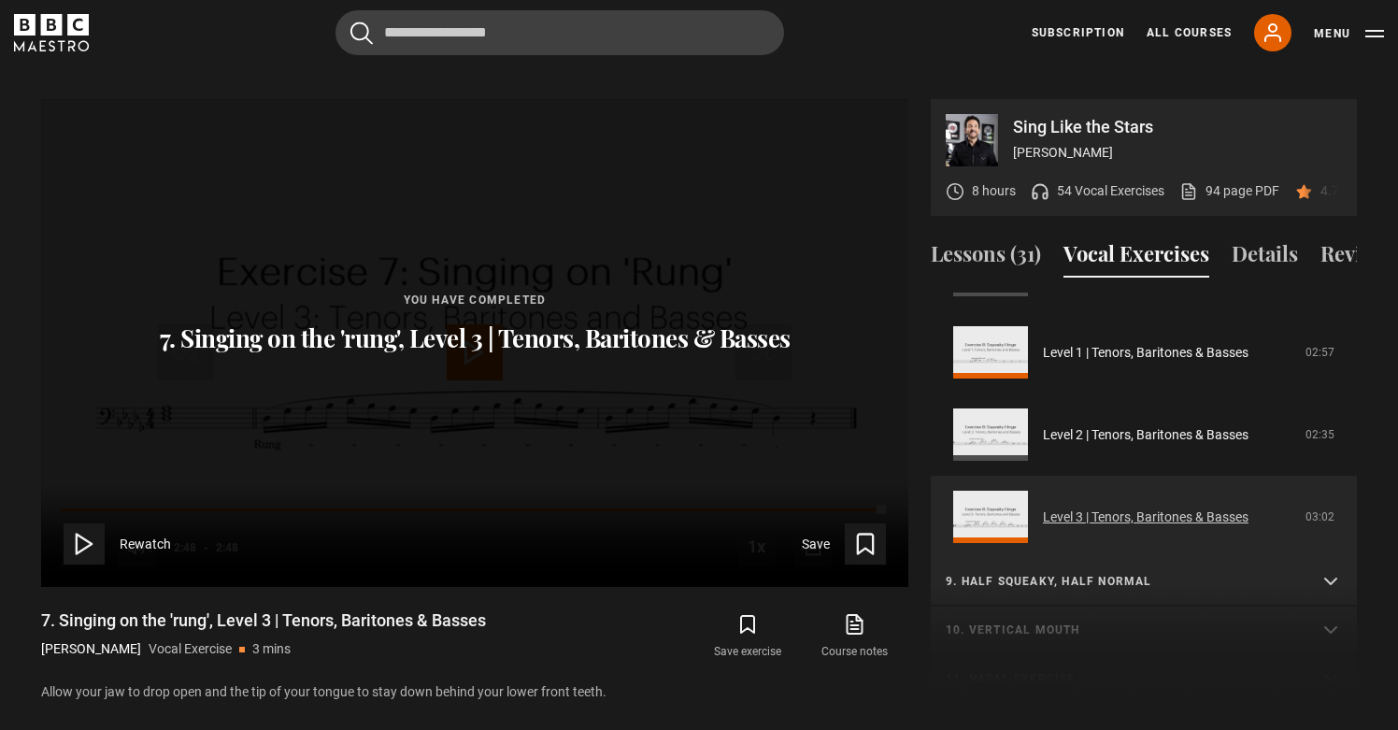
click at [1043, 507] on link "Level 3 | Tenors, Baritones & Basses" at bounding box center [1146, 517] width 206 height 20
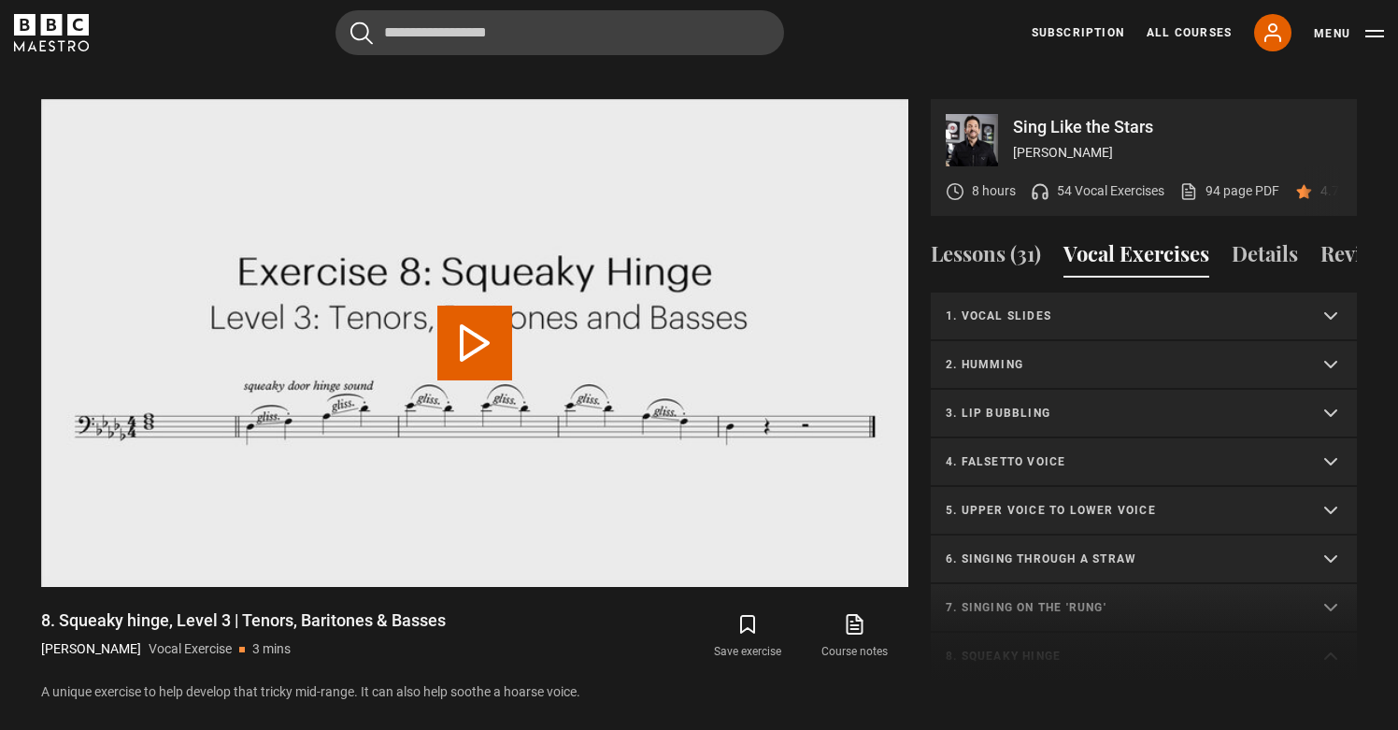
scroll to position [718, 0]
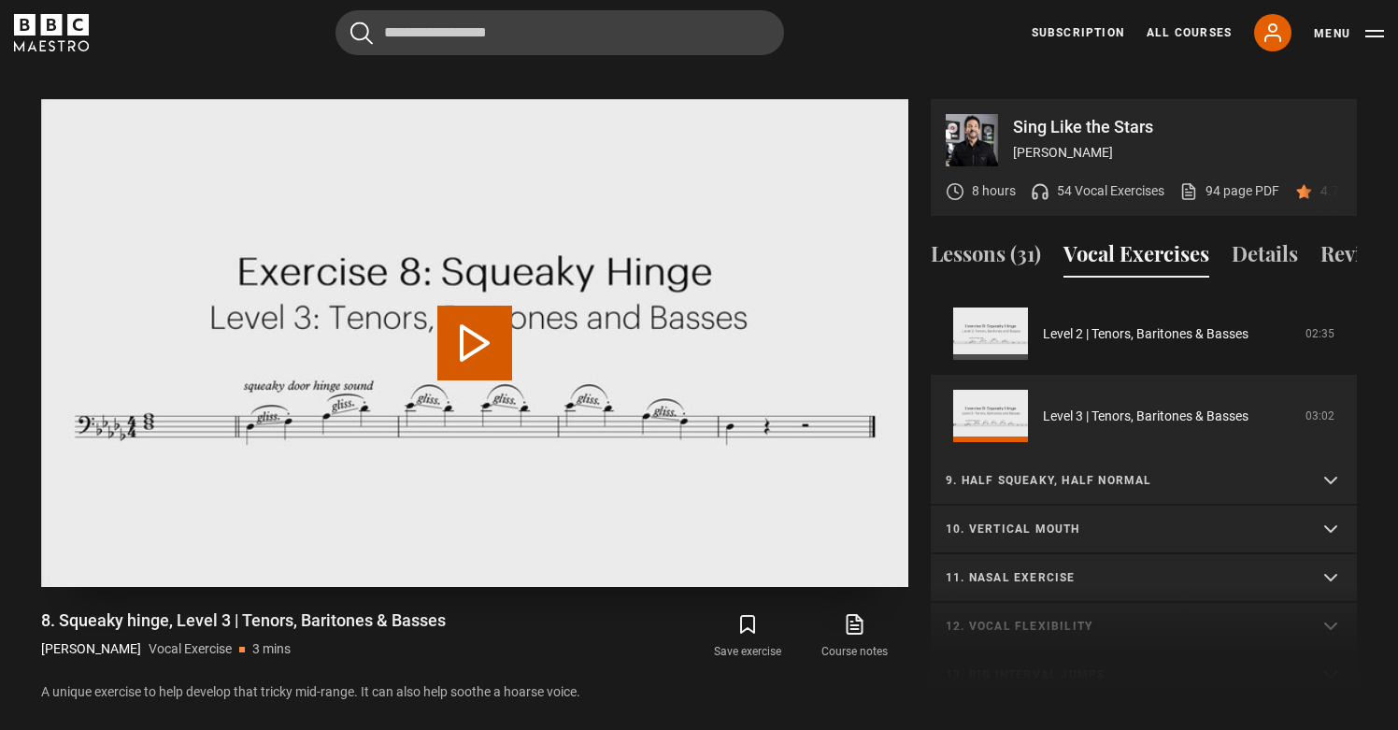
click at [468, 306] on button "Play Video" at bounding box center [474, 343] width 75 height 75
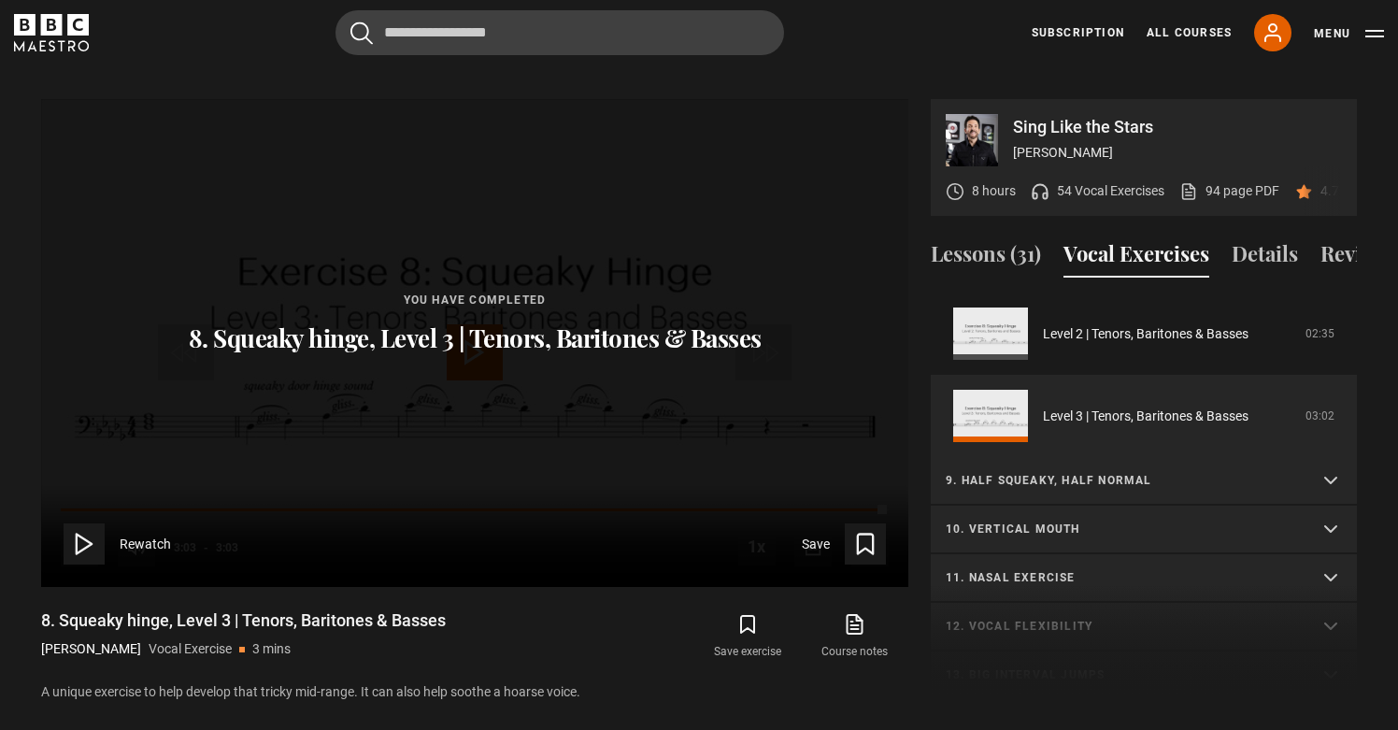
click at [1106, 472] on p "9. Half squeaky, half normal" at bounding box center [1121, 480] width 351 height 17
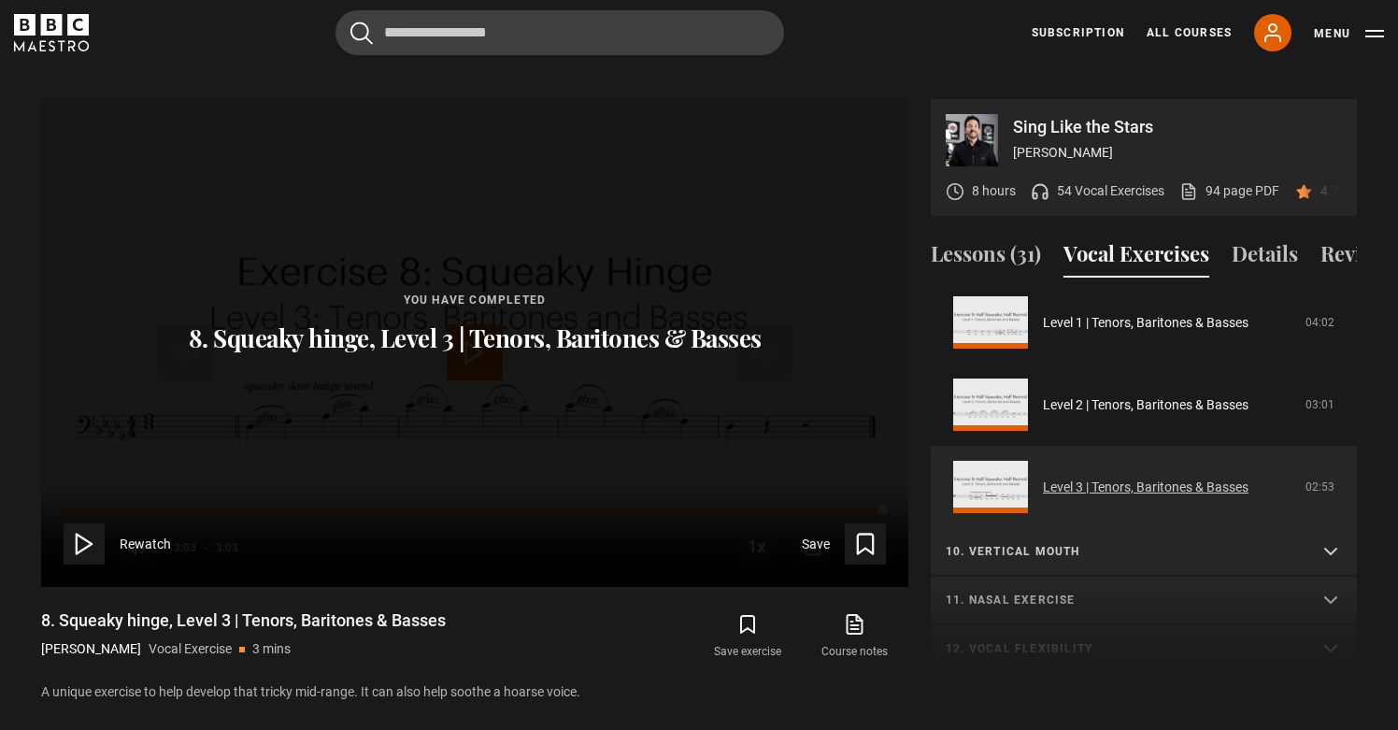
scroll to position [1190, 0]
click at [1043, 476] on link "Level 3 | Tenors, Baritones & Basses" at bounding box center [1146, 486] width 206 height 20
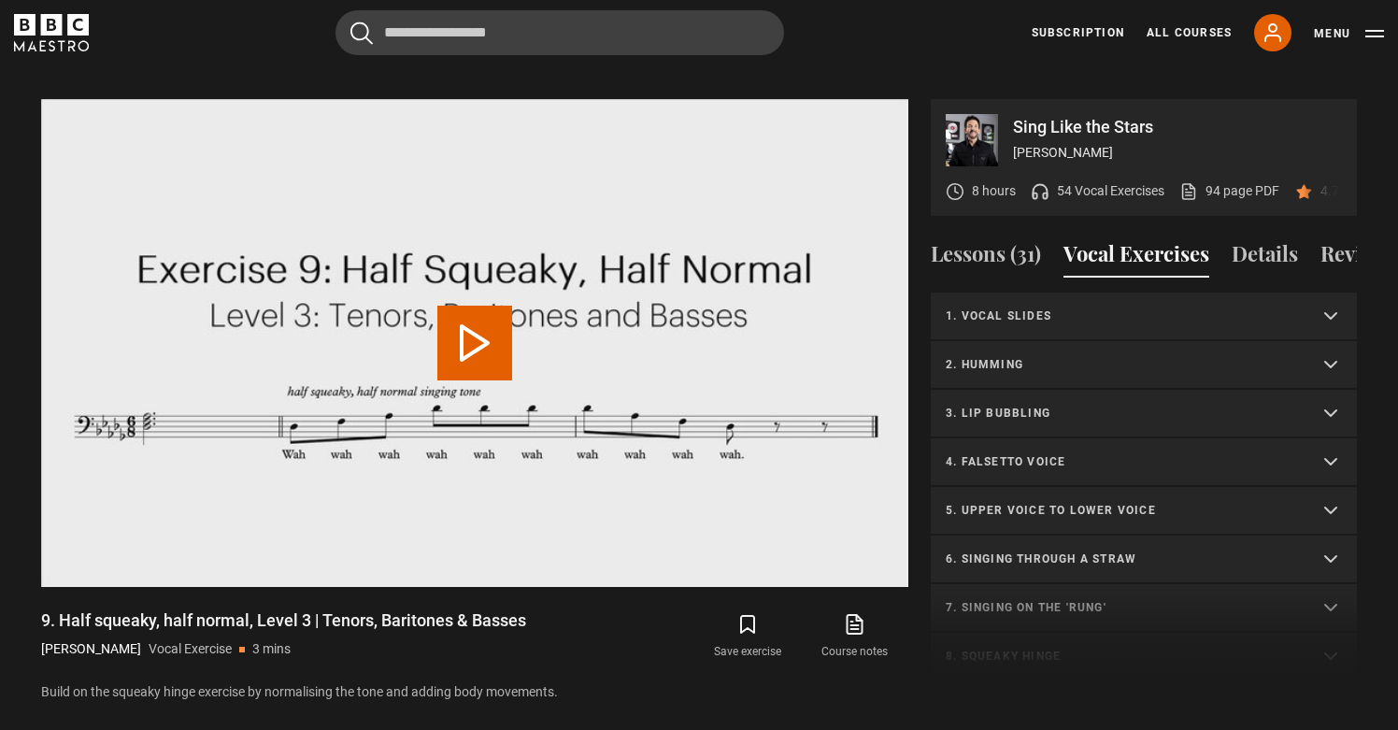
scroll to position [766, 0]
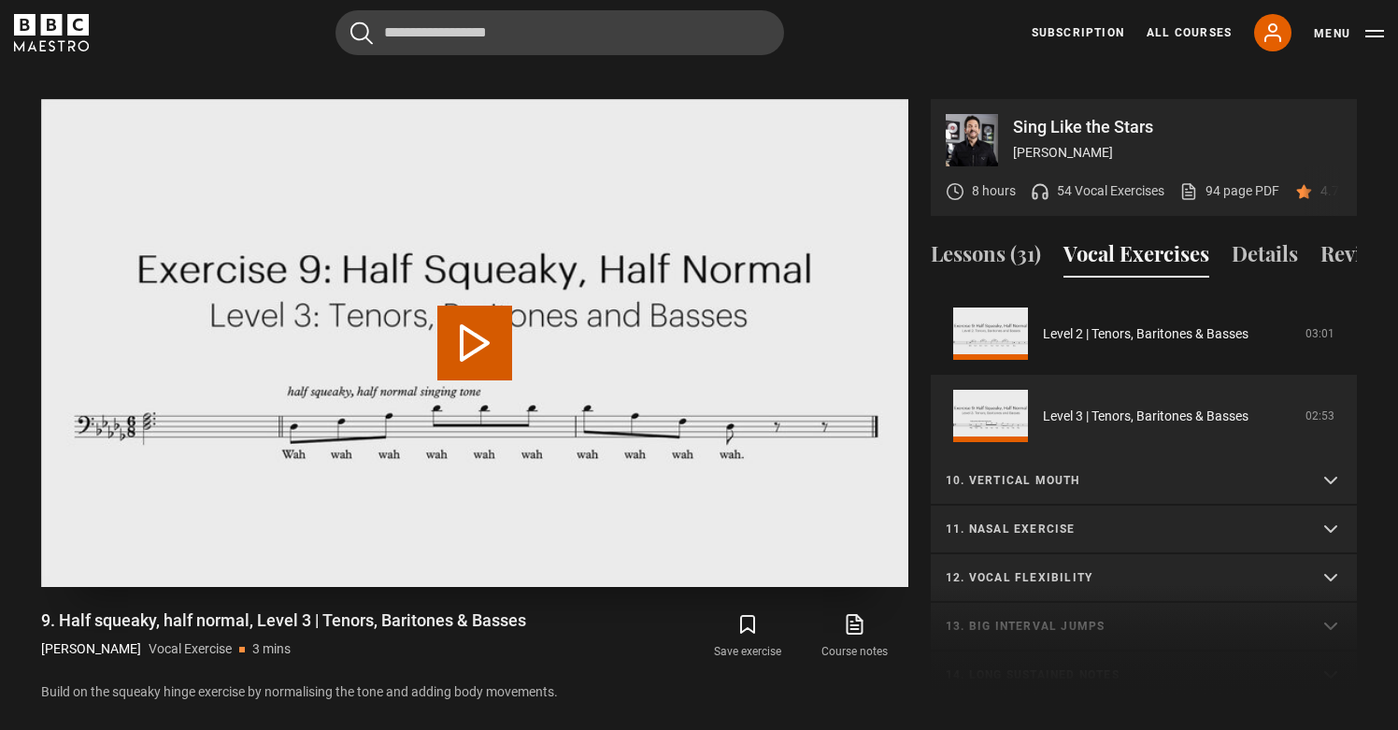
click at [493, 306] on button "Play Video" at bounding box center [474, 343] width 75 height 75
